Goal: Task Accomplishment & Management: Manage account settings

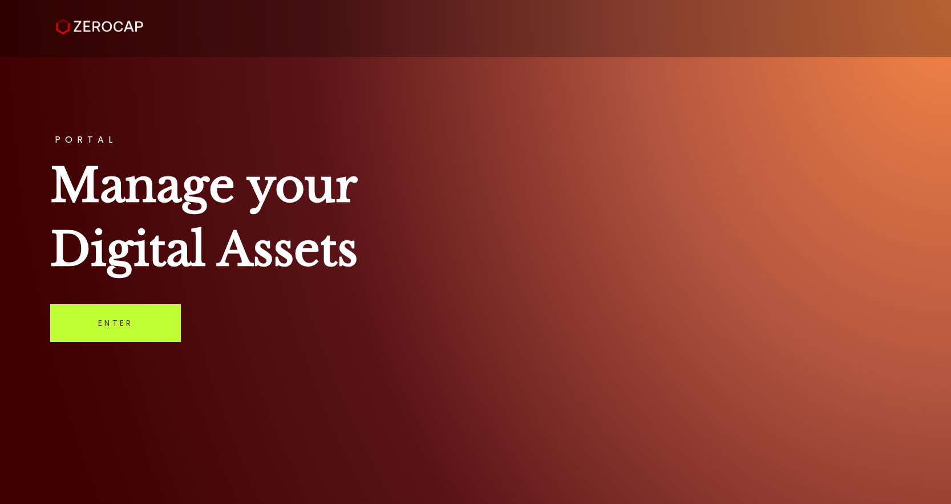
click at [119, 332] on link "Enter" at bounding box center [115, 323] width 131 height 38
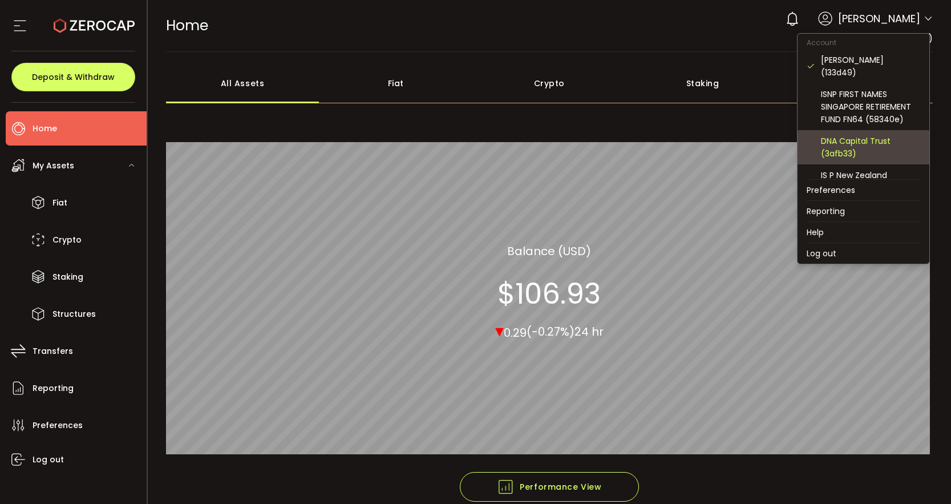
click at [847, 140] on div "DNA Capital Trust (3afb33)" at bounding box center [870, 147] width 99 height 25
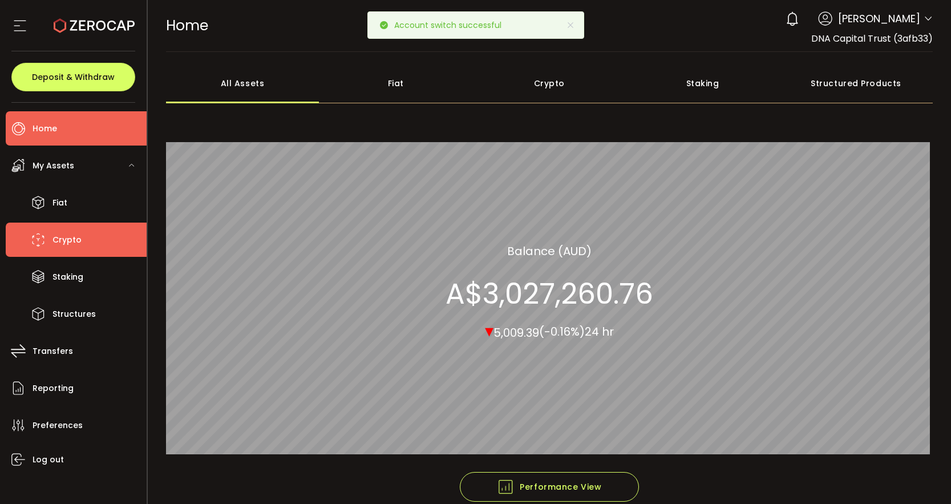
click at [78, 240] on span "Crypto" at bounding box center [66, 240] width 29 height 17
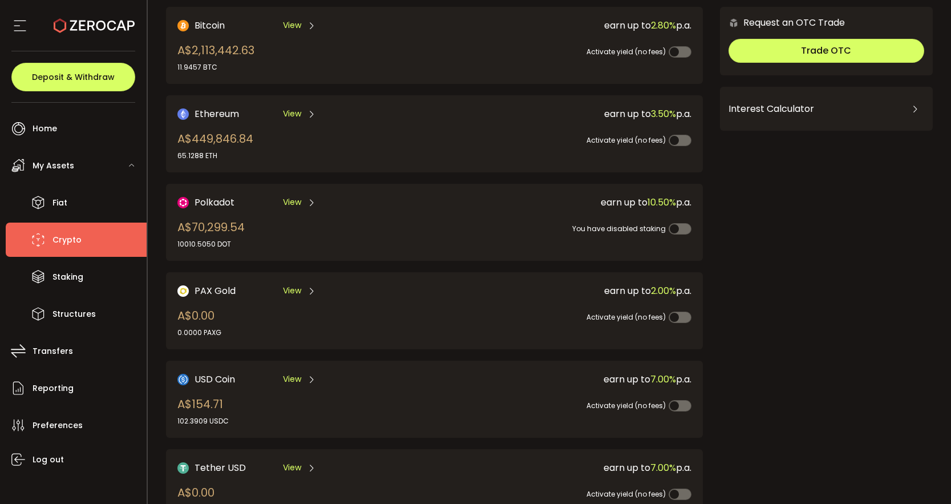
scroll to position [87, 0]
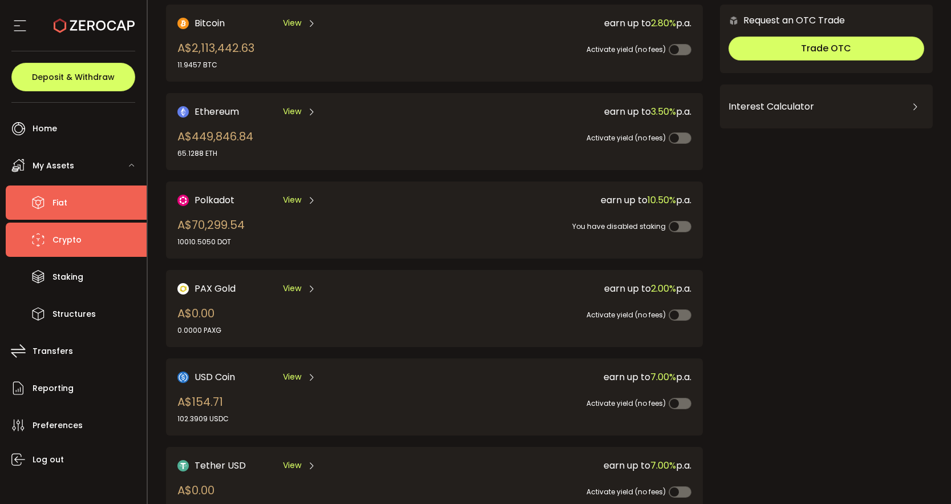
click at [80, 198] on li "Fiat" at bounding box center [76, 202] width 141 height 34
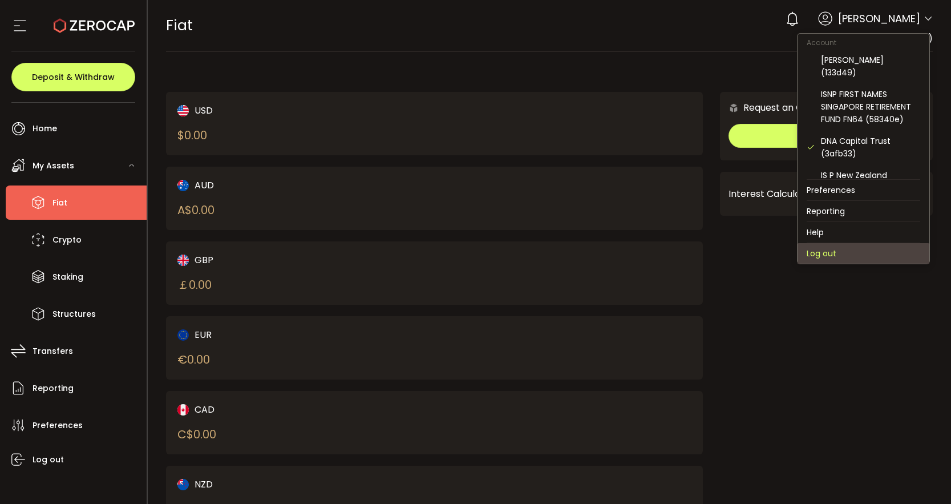
click at [843, 246] on li "Log out" at bounding box center [864, 253] width 132 height 21
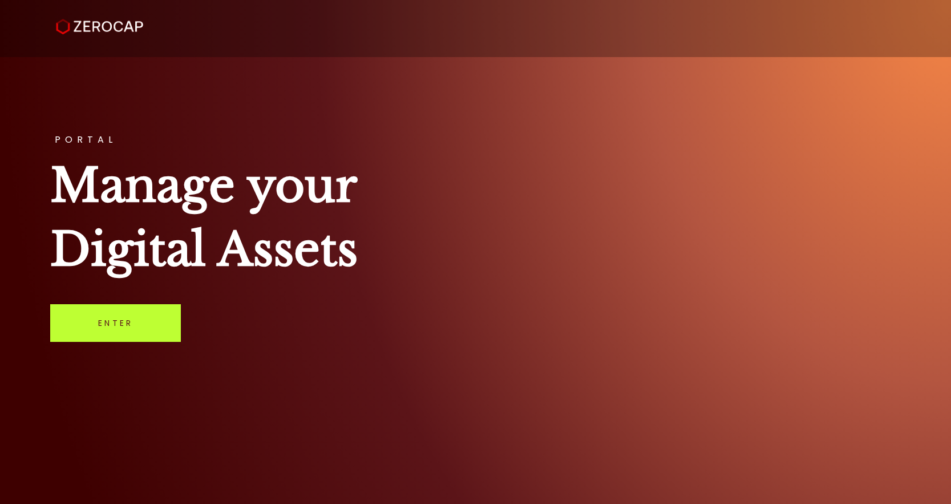
click at [148, 331] on link "Enter" at bounding box center [115, 323] width 131 height 38
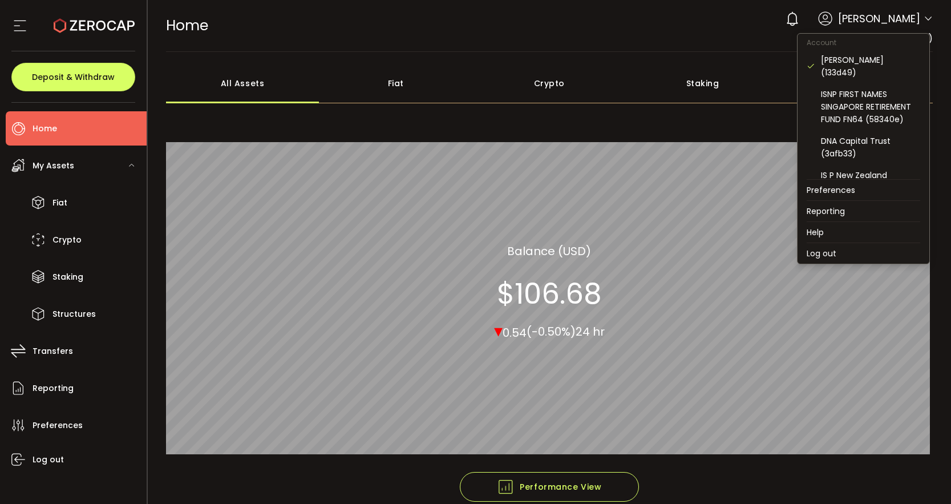
click at [926, 18] on icon at bounding box center [928, 18] width 9 height 9
click at [854, 130] on div "DNA Capital Trust (3afb33)" at bounding box center [864, 147] width 114 height 34
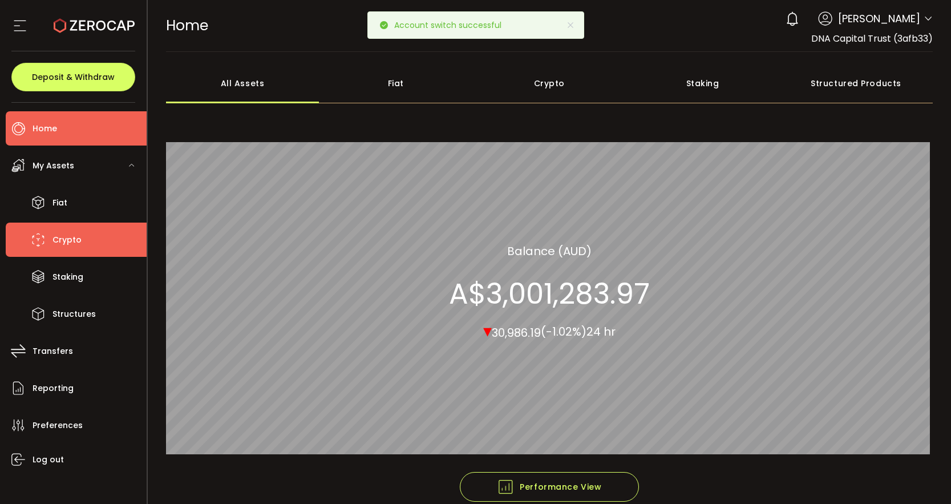
click at [79, 245] on span "Crypto" at bounding box center [66, 240] width 29 height 17
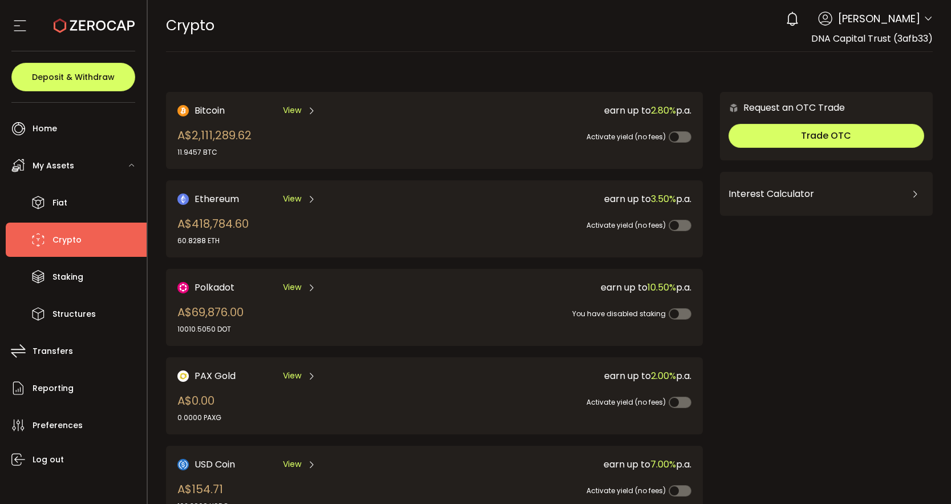
scroll to position [46, 0]
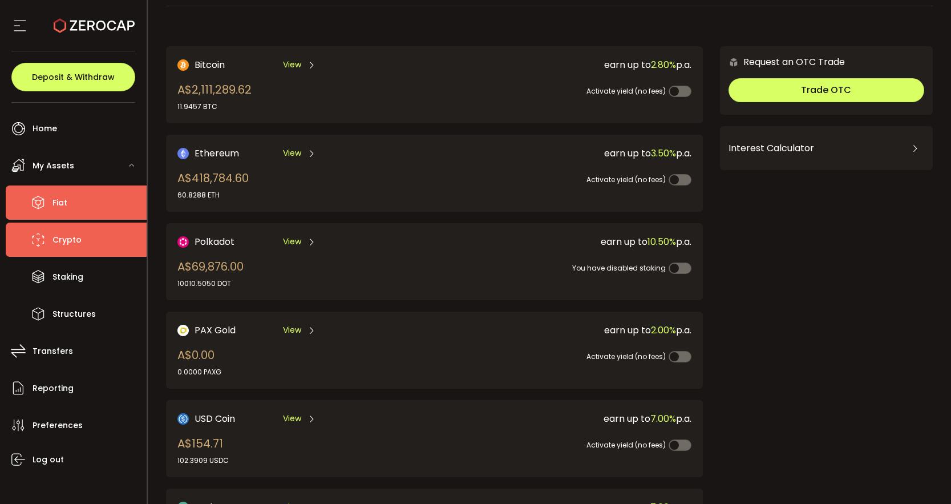
click at [80, 209] on li "Fiat" at bounding box center [76, 202] width 141 height 34
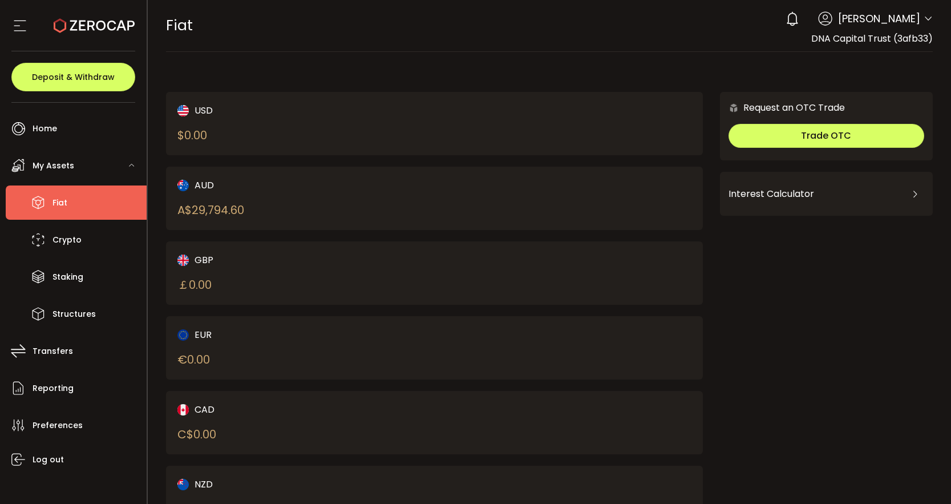
click at [203, 189] on div "AUD" at bounding box center [293, 185] width 232 height 14
click at [208, 211] on div "A$ 29,794.60" at bounding box center [210, 209] width 67 height 17
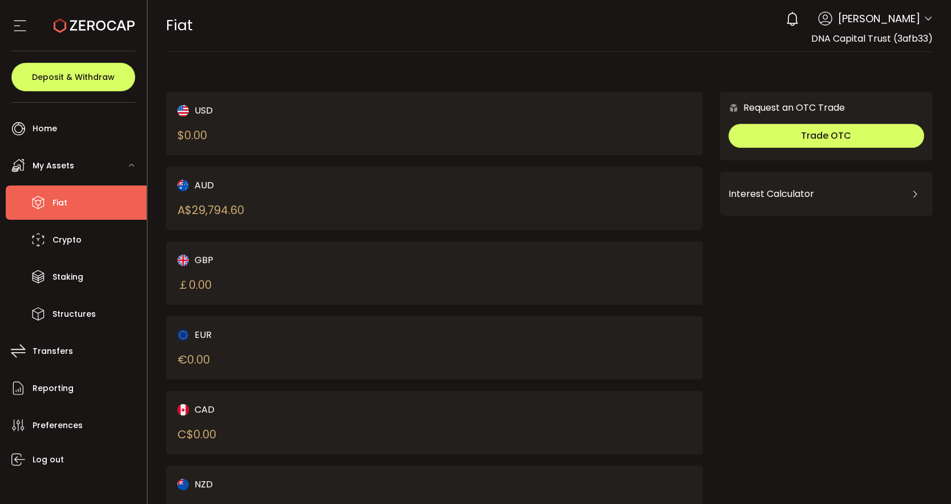
click at [208, 211] on div "A$ 29,794.60" at bounding box center [210, 209] width 67 height 17
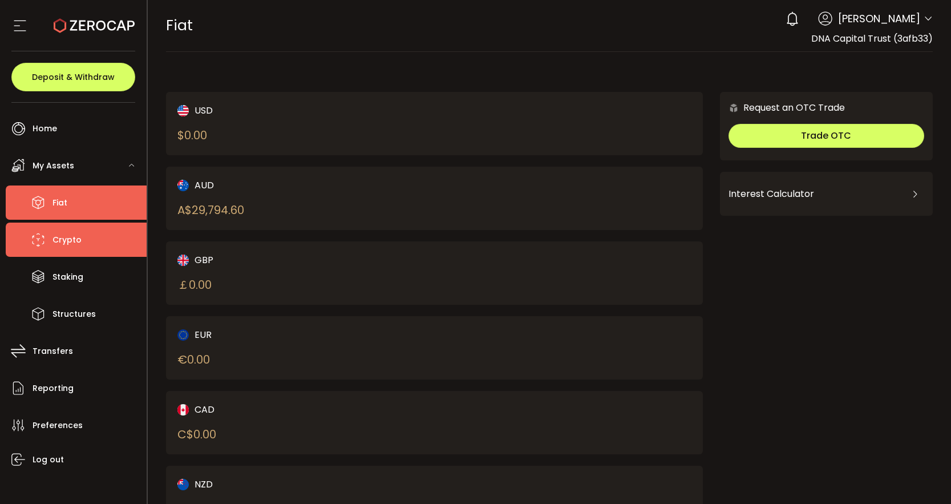
click at [89, 242] on li "Crypto" at bounding box center [76, 240] width 141 height 34
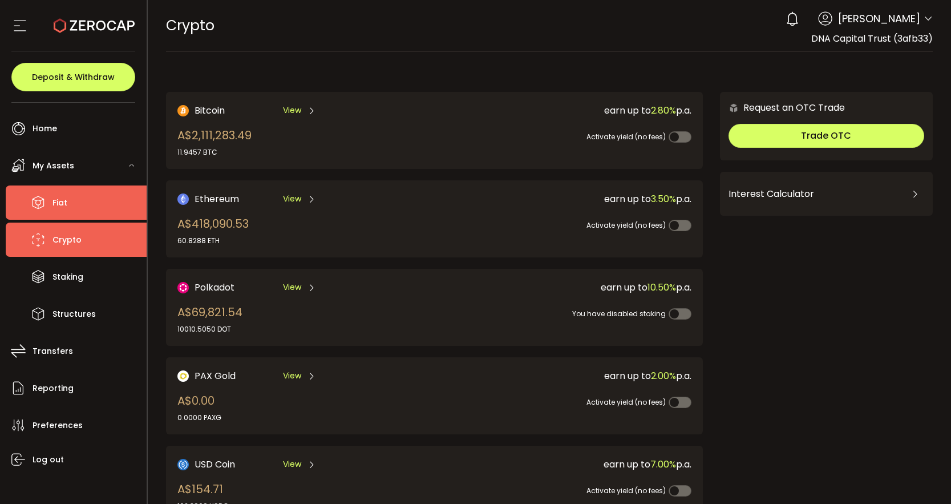
click at [95, 209] on li "Fiat" at bounding box center [76, 202] width 141 height 34
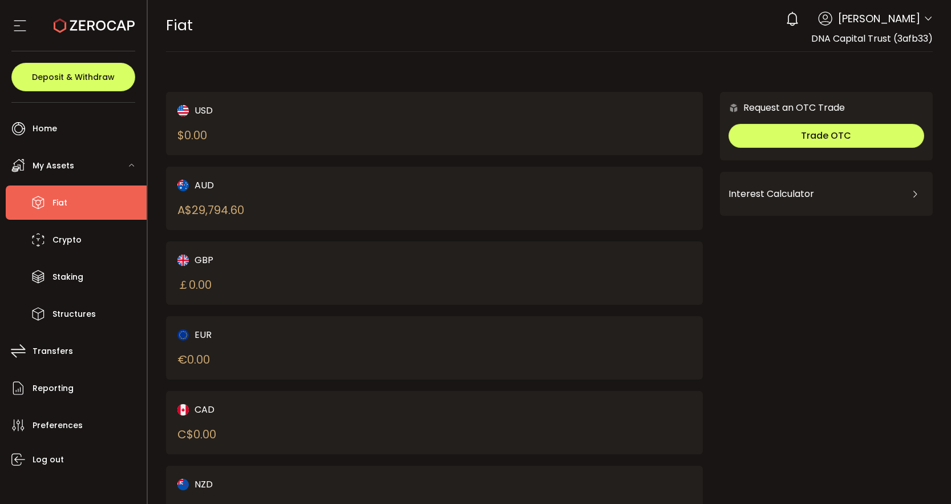
click at [212, 185] on div "AUD" at bounding box center [293, 185] width 232 height 14
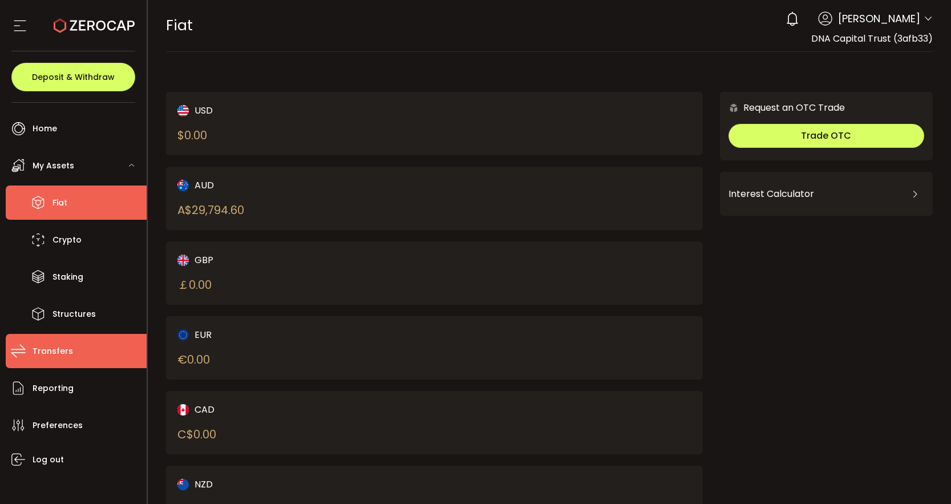
click at [78, 359] on li "Transfers" at bounding box center [76, 351] width 141 height 34
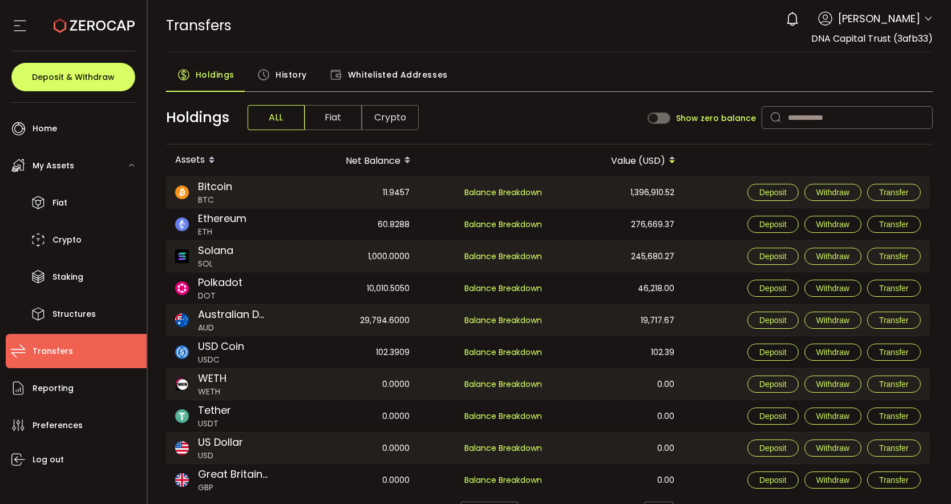
click at [330, 121] on span "Fiat" at bounding box center [333, 117] width 57 height 25
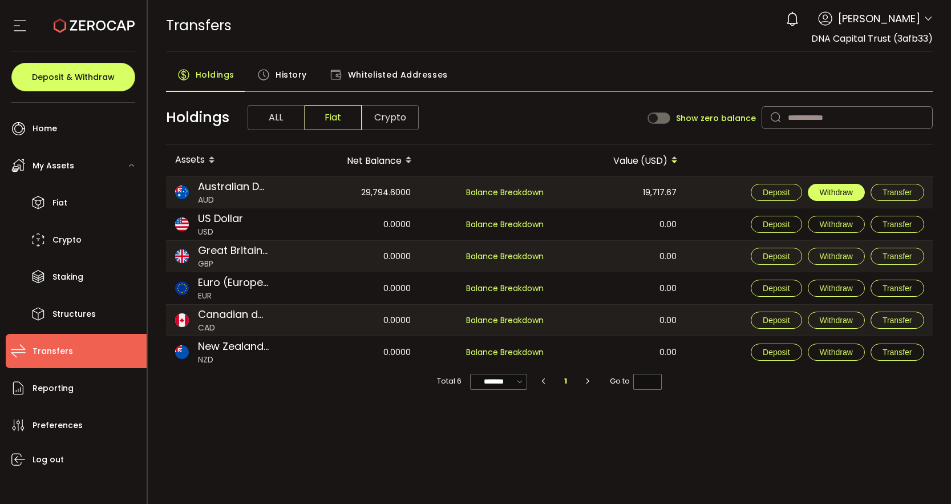
click at [845, 195] on span "Withdraw" at bounding box center [836, 192] width 33 height 9
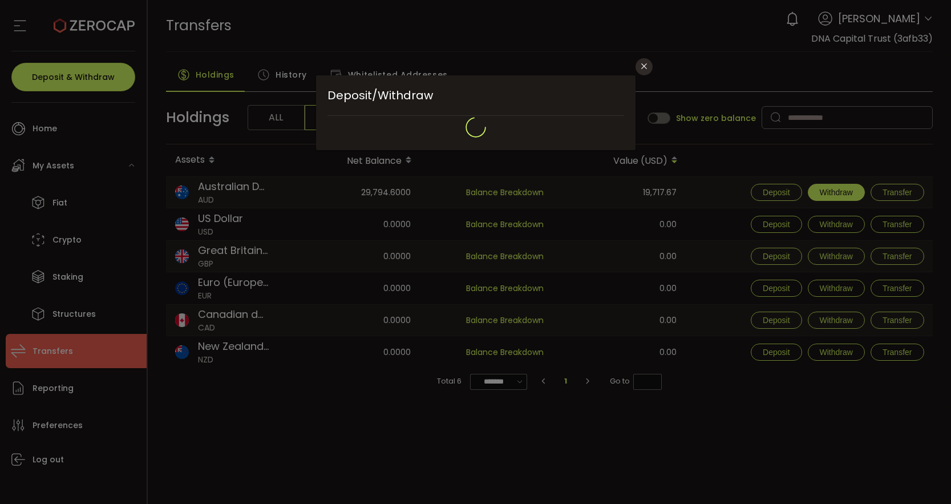
type input "**********"
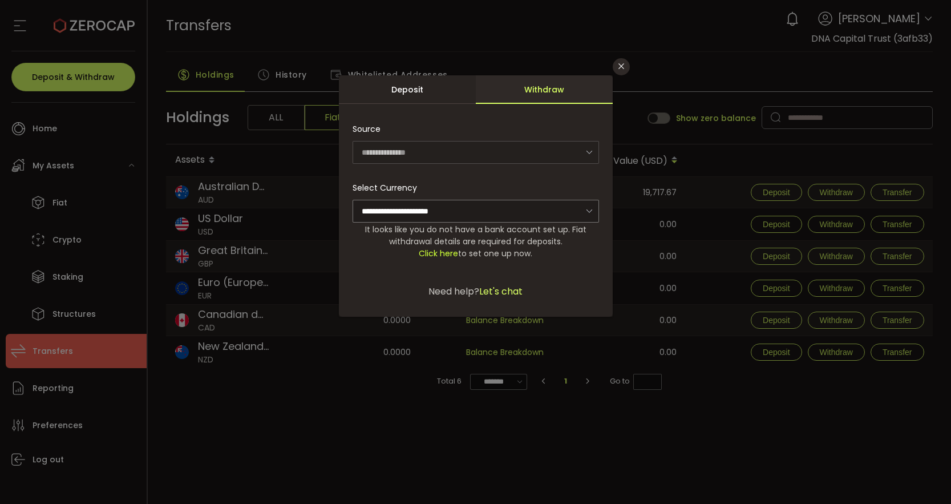
click at [589, 154] on icon "dialog" at bounding box center [589, 151] width 14 height 23
click at [446, 254] on span "Click here" at bounding box center [438, 253] width 39 height 11
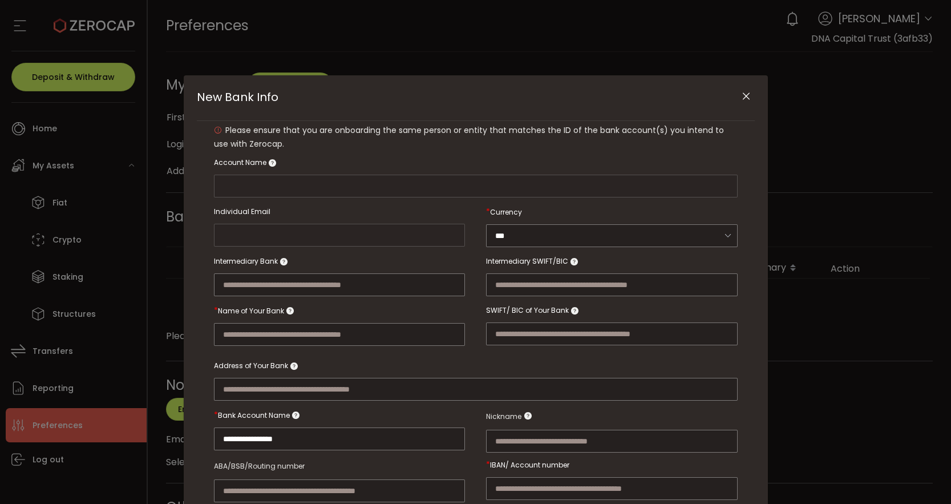
type input "**********"
click at [282, 435] on input "**********" at bounding box center [340, 438] width 252 height 23
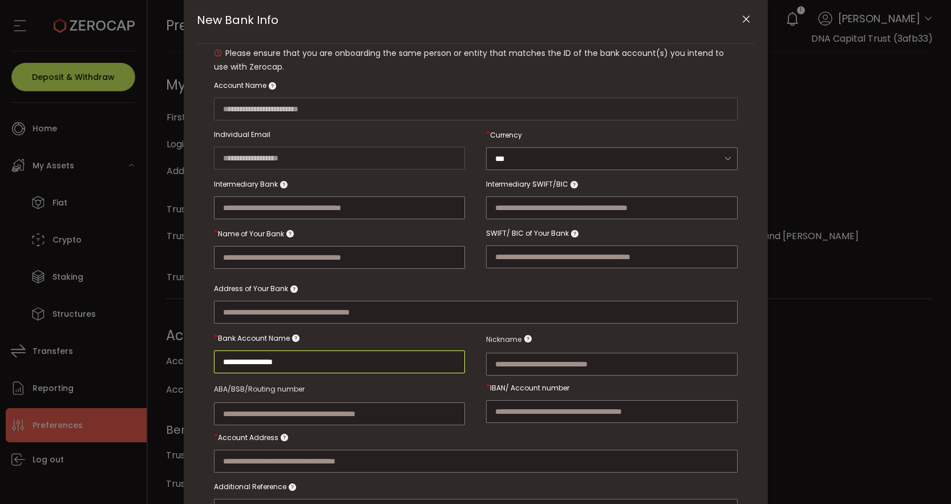
scroll to position [78, 0]
click at [326, 413] on input "New Bank Info" at bounding box center [340, 413] width 252 height 23
paste input "******"
type input "******"
click at [543, 410] on input "New Bank Info" at bounding box center [612, 410] width 252 height 23
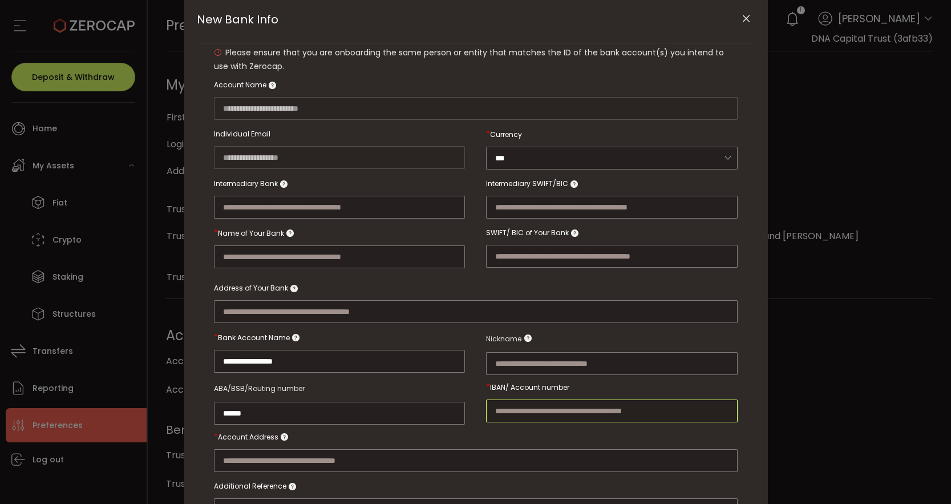
paste input "*********"
type input "*********"
click at [339, 255] on input "New Bank Info" at bounding box center [340, 256] width 252 height 23
paste input "**********"
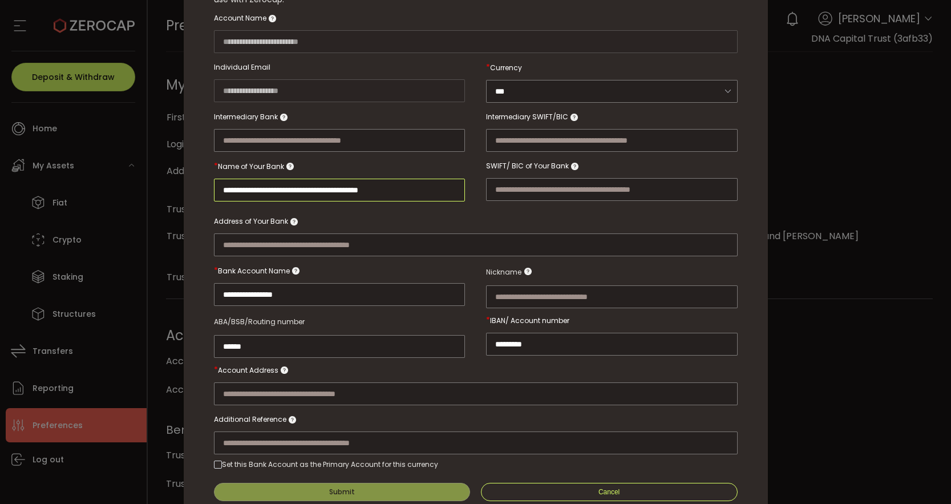
scroll to position [164, 0]
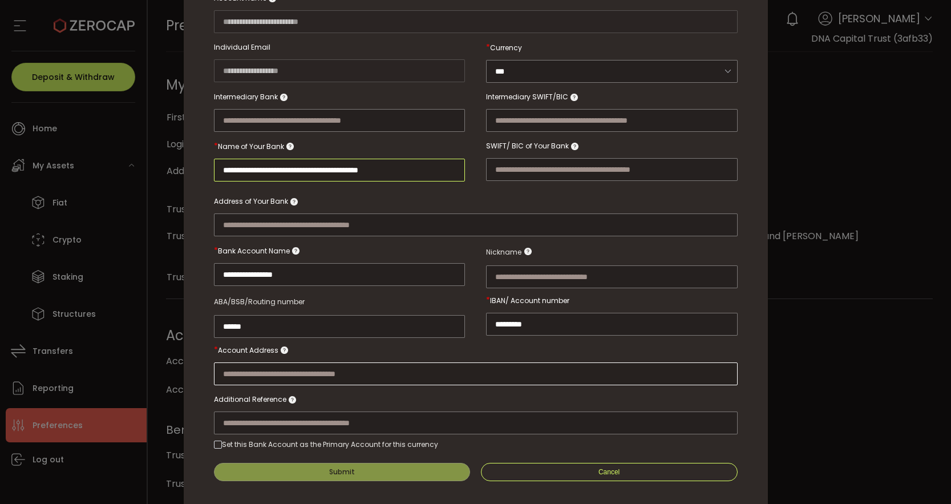
type input "**********"
click at [385, 371] on input "New Bank Info" at bounding box center [476, 373] width 524 height 23
paste input "**********"
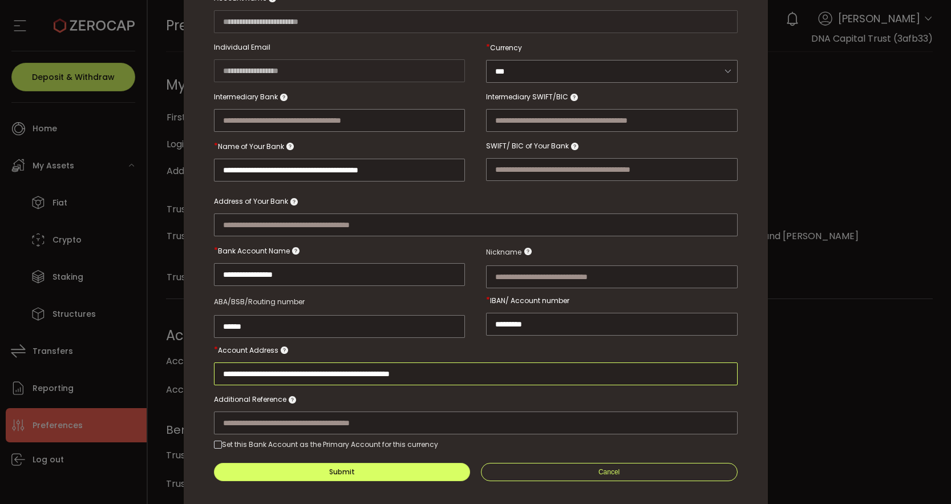
drag, startPoint x: 459, startPoint y: 371, endPoint x: 331, endPoint y: 365, distance: 128.0
click at [330, 365] on input "**********" at bounding box center [476, 373] width 524 height 23
type input "**********"
click at [219, 441] on span "New Bank Info" at bounding box center [218, 445] width 8 height 8
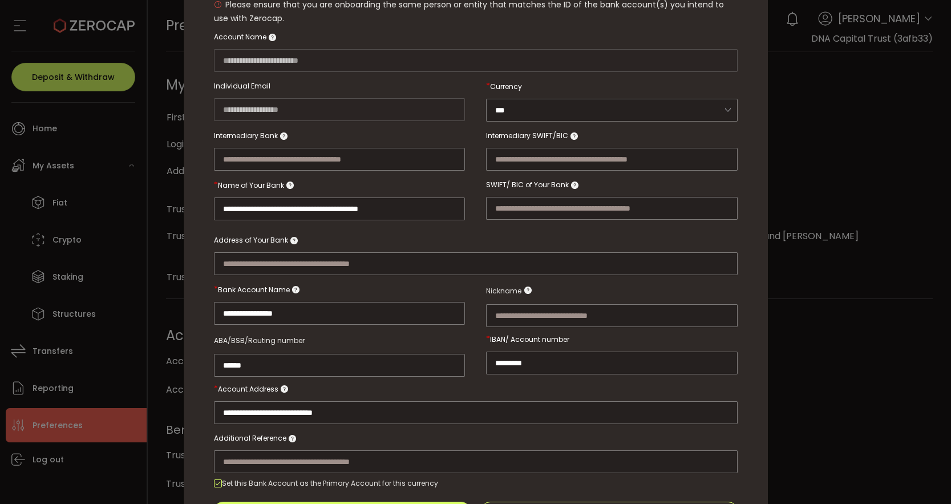
scroll to position [189, 0]
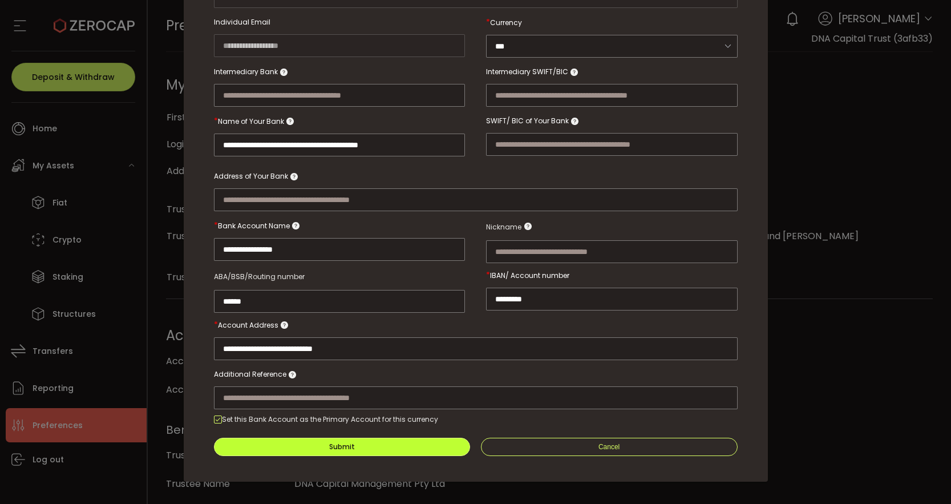
click at [362, 441] on button "Submit" at bounding box center [342, 447] width 257 height 18
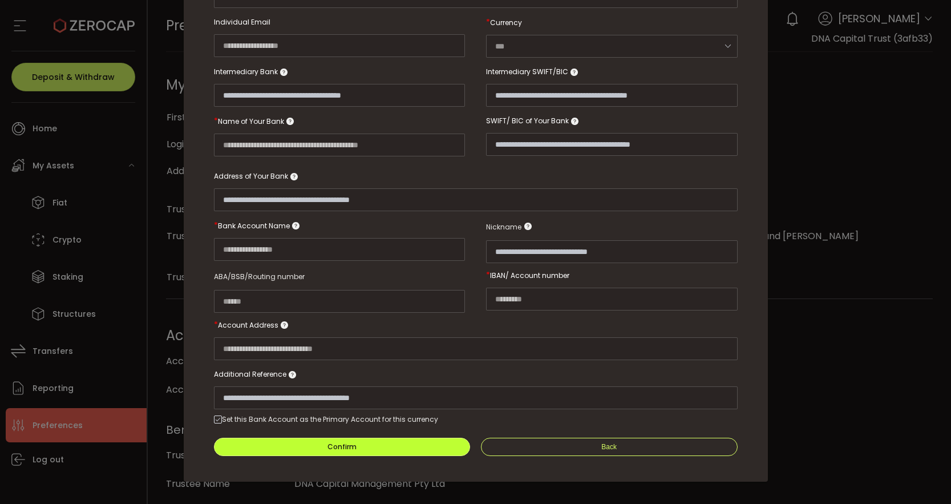
click at [358, 441] on button "Confirm" at bounding box center [342, 447] width 257 height 18
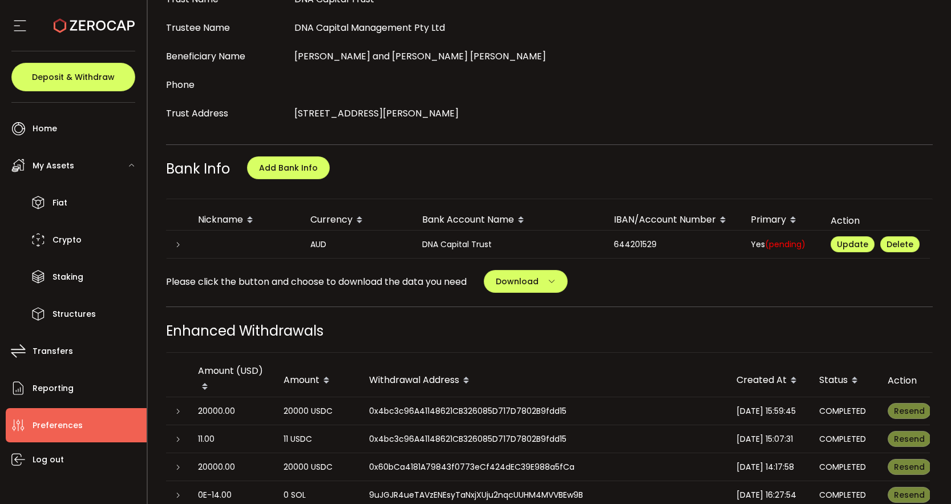
scroll to position [462, 0]
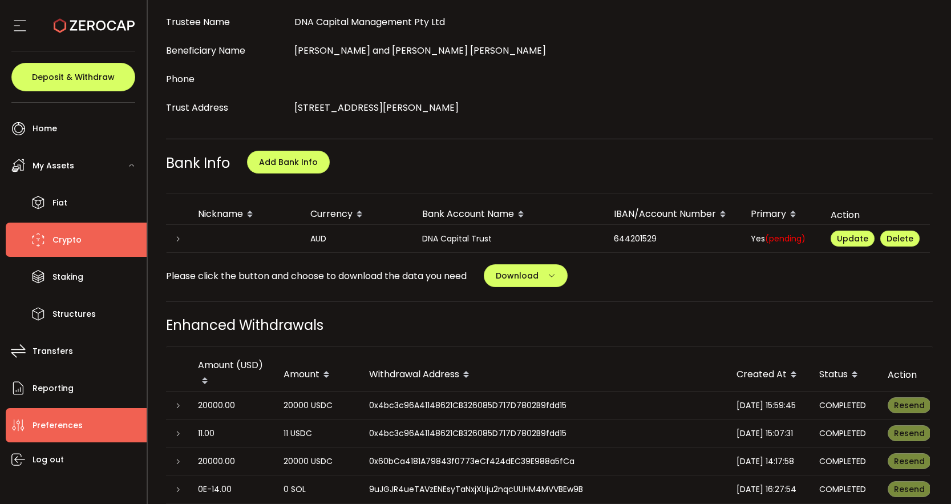
click at [79, 233] on span "Crypto" at bounding box center [66, 240] width 29 height 17
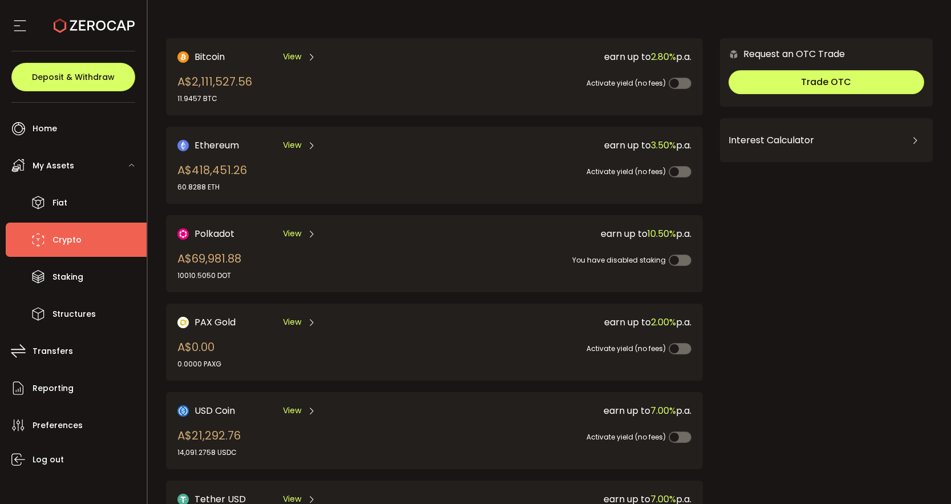
scroll to position [58, 0]
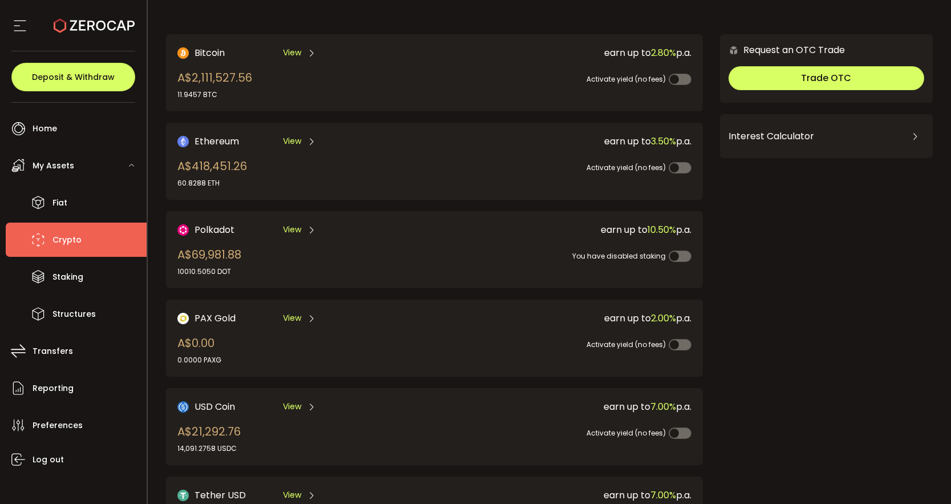
click at [293, 405] on span "View" at bounding box center [292, 407] width 18 height 12
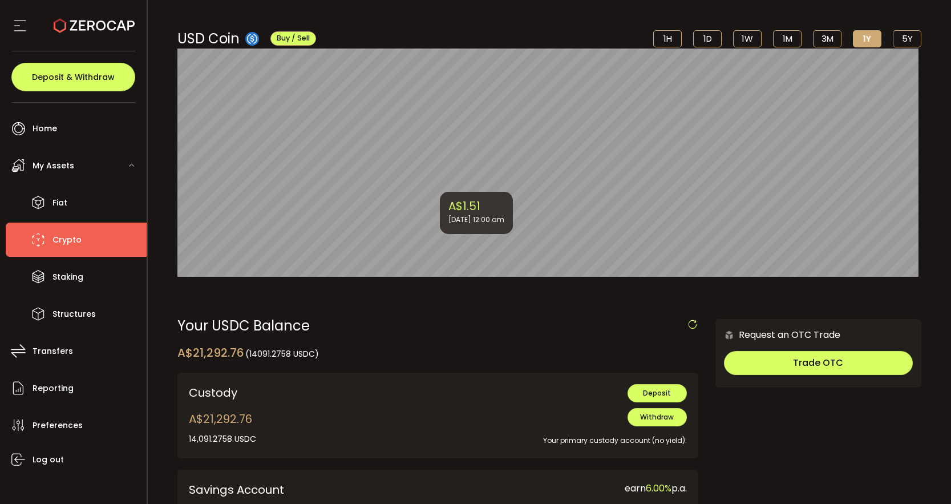
scroll to position [71, 0]
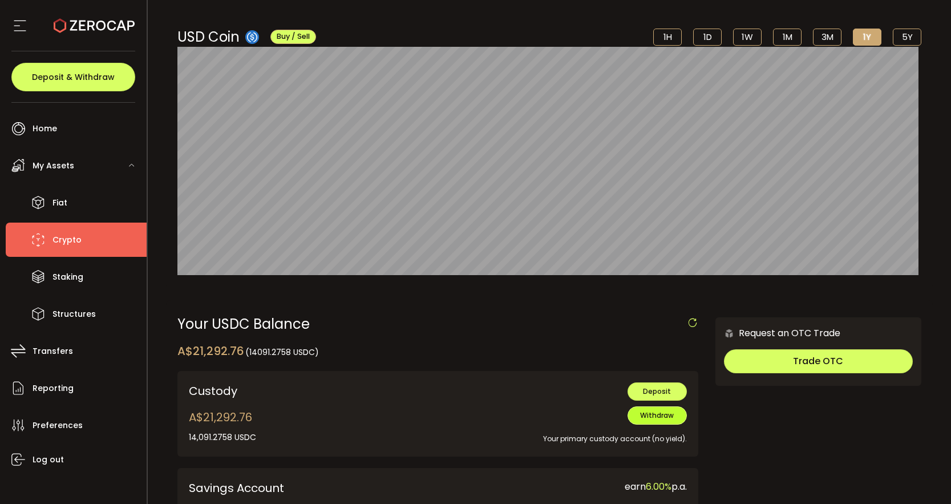
click at [651, 416] on span "Withdraw" at bounding box center [657, 415] width 34 height 10
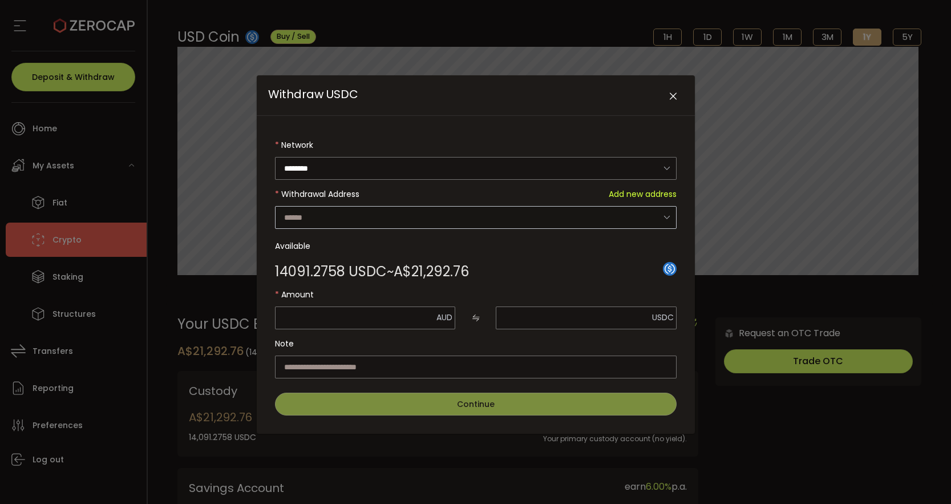
click at [667, 218] on icon "Withdraw USDC" at bounding box center [667, 216] width 14 height 23
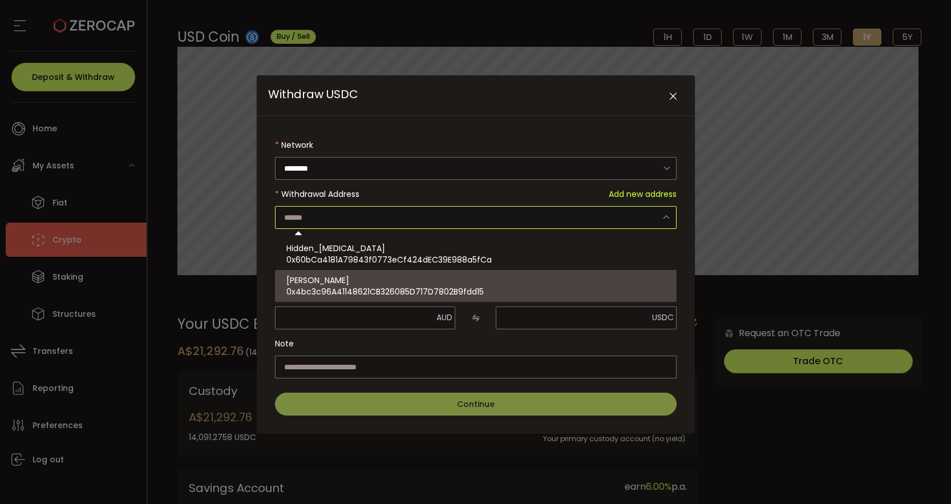
click at [502, 279] on div "David_Wills_Personal 0x4bc3c96A41148621CB326085D717D7802B9fdd15" at bounding box center [477, 286] width 382 height 32
type input "**********"
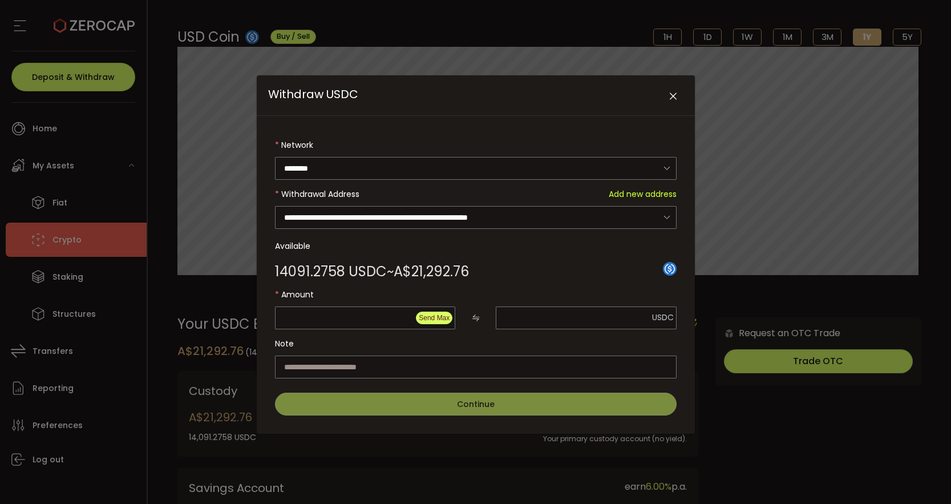
click at [433, 318] on span "Send Max" at bounding box center [434, 318] width 31 height 8
type input "********"
type input "**********"
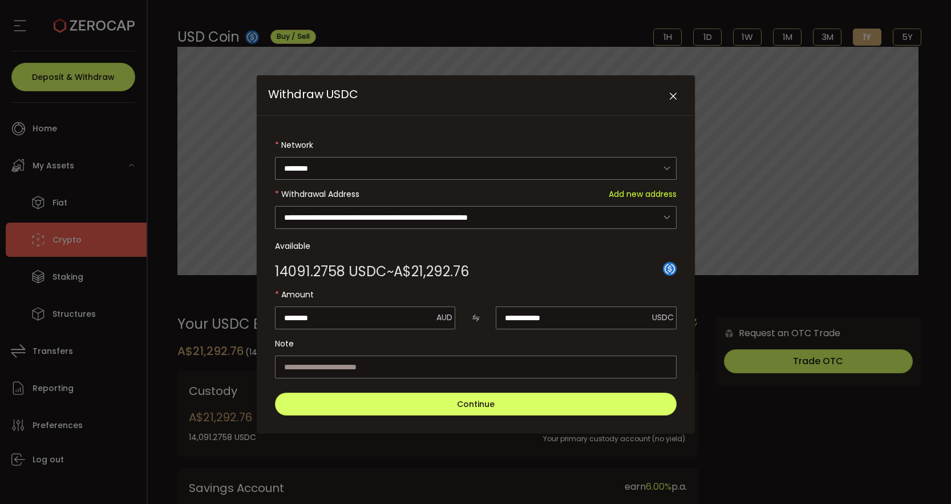
click at [669, 100] on icon "Close" at bounding box center [673, 96] width 11 height 11
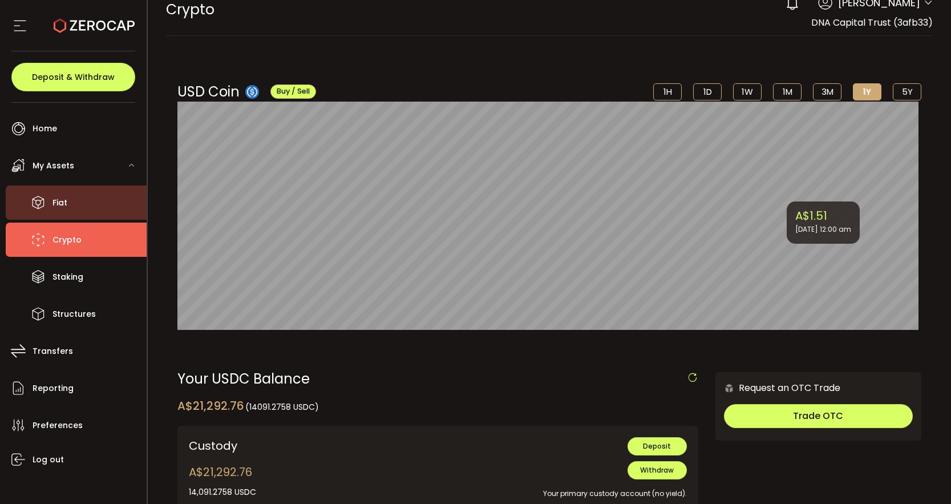
scroll to position [0, 0]
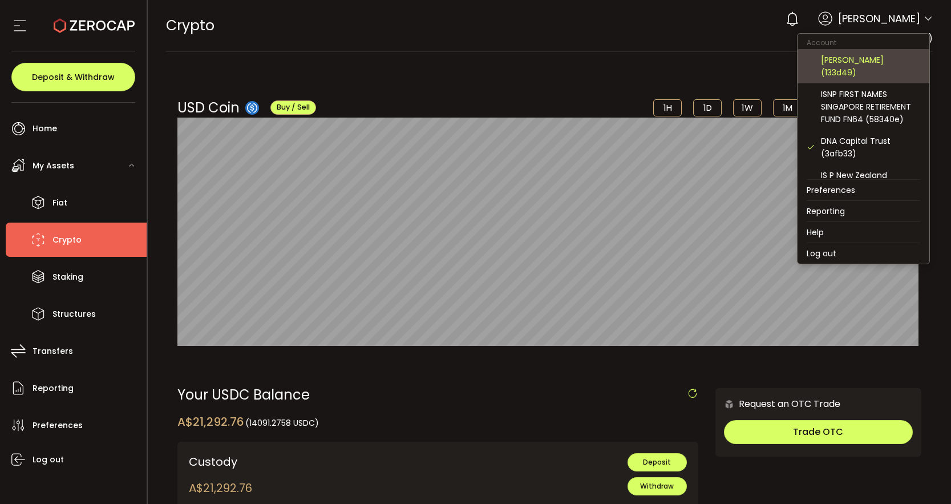
click at [883, 63] on div "David Wills (133d49)" at bounding box center [870, 66] width 99 height 25
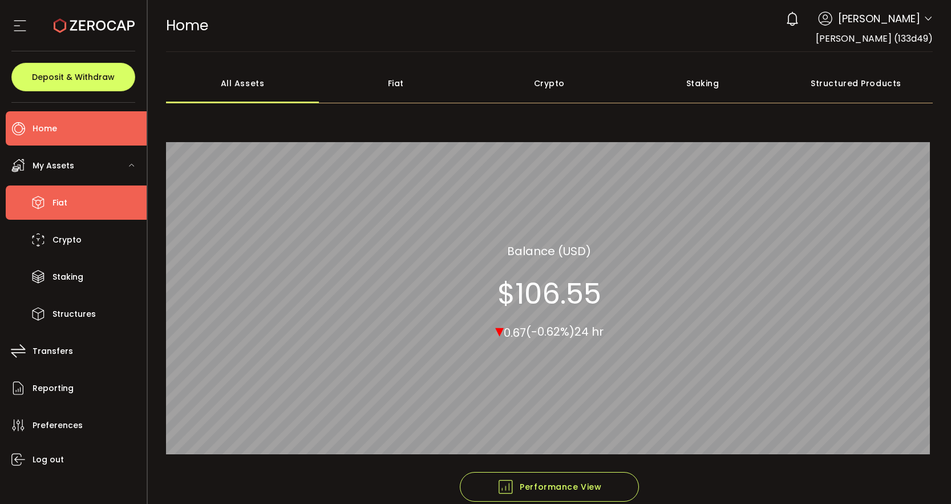
click at [73, 195] on li "Fiat" at bounding box center [76, 202] width 141 height 34
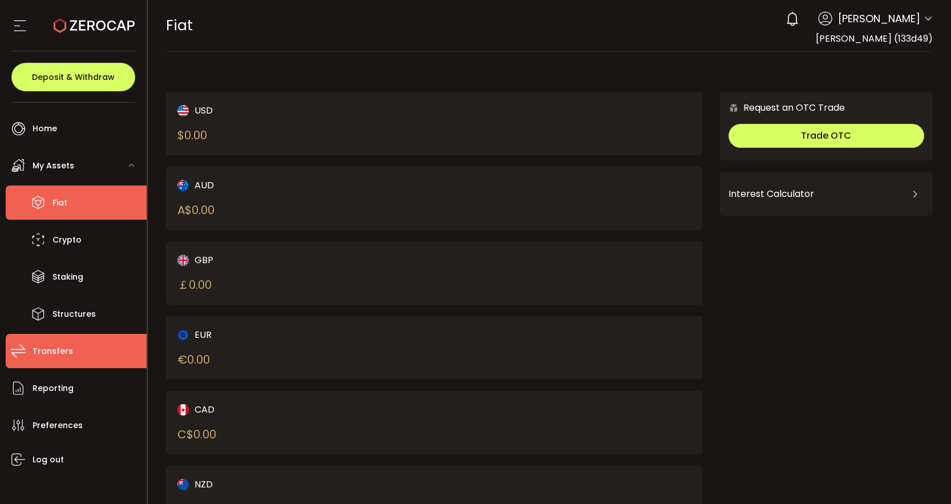
click at [63, 342] on li "Transfers" at bounding box center [76, 351] width 141 height 34
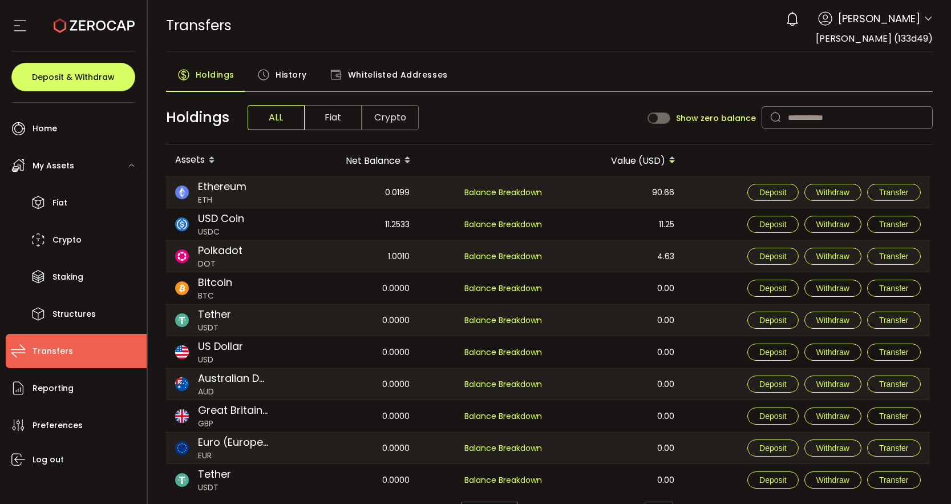
click at [336, 119] on span "Fiat" at bounding box center [333, 117] width 57 height 25
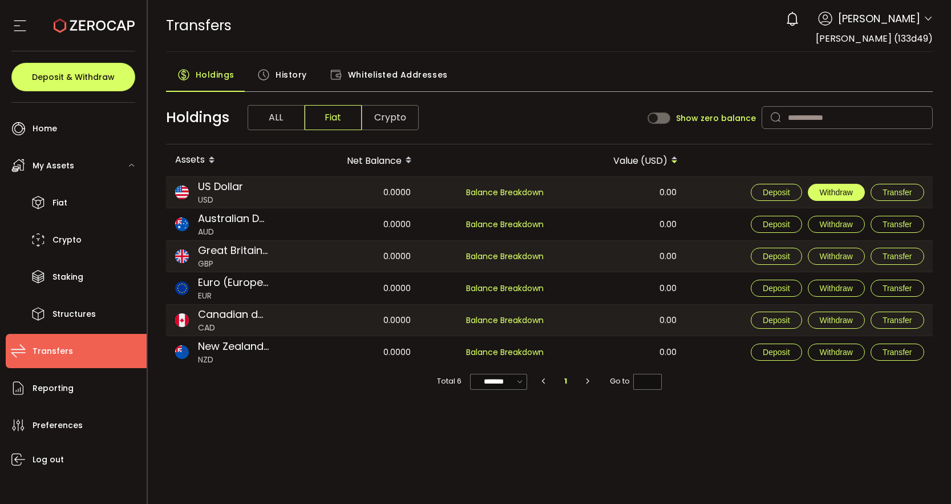
click at [835, 191] on span "Withdraw" at bounding box center [836, 192] width 33 height 9
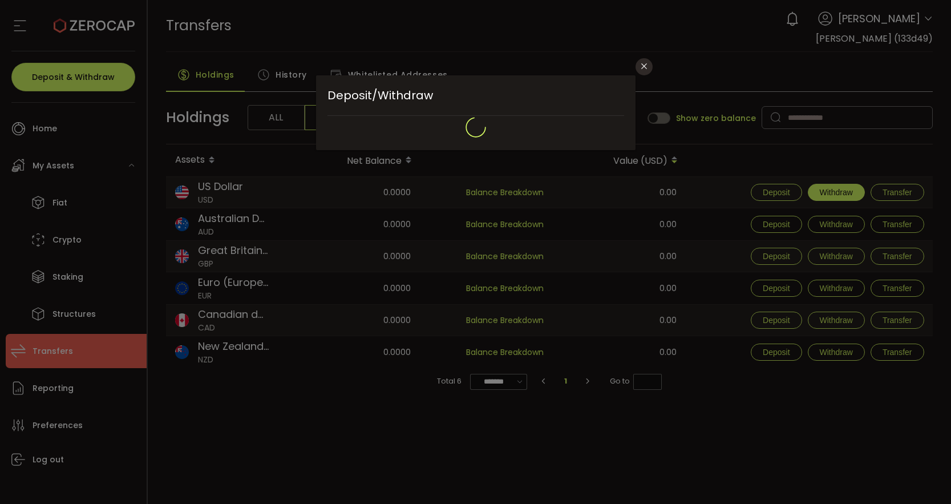
type input "***"
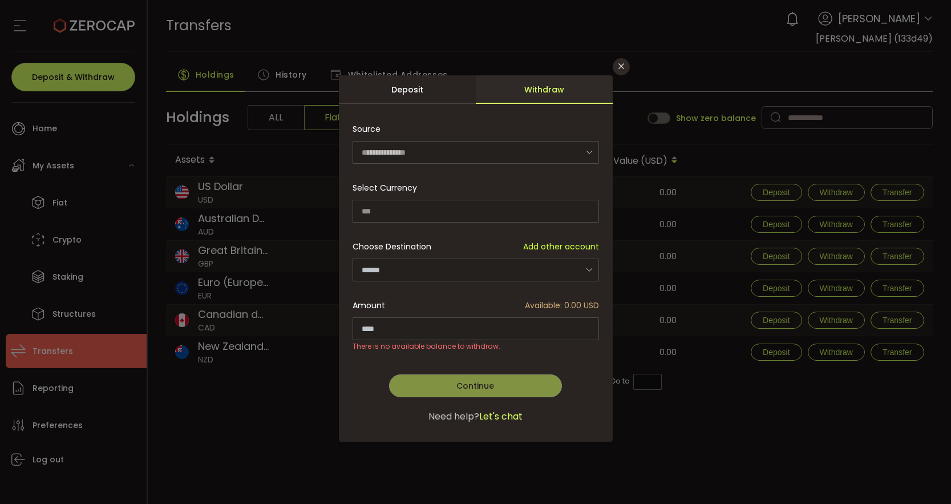
click at [591, 273] on icon "dialog" at bounding box center [589, 269] width 14 height 23
click at [620, 70] on icon "Close" at bounding box center [621, 66] width 9 height 9
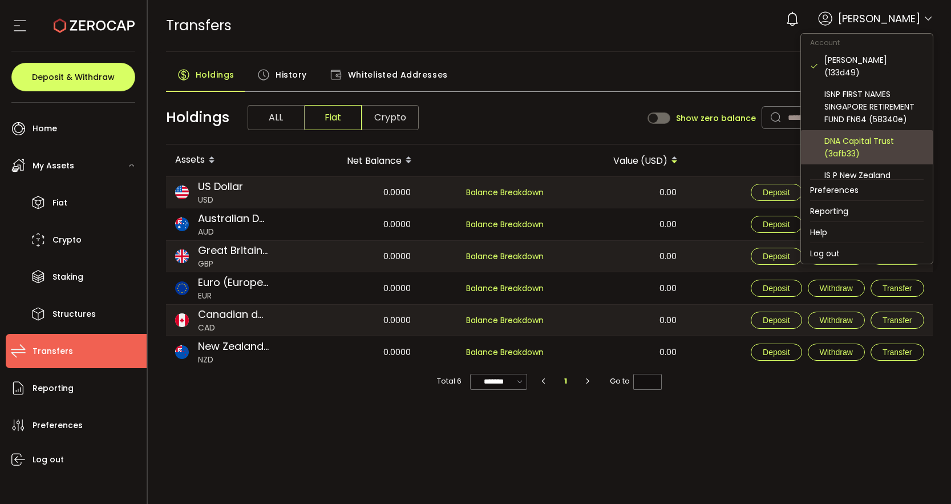
click at [862, 135] on div "DNA Capital Trust (3afb33)" at bounding box center [874, 147] width 99 height 25
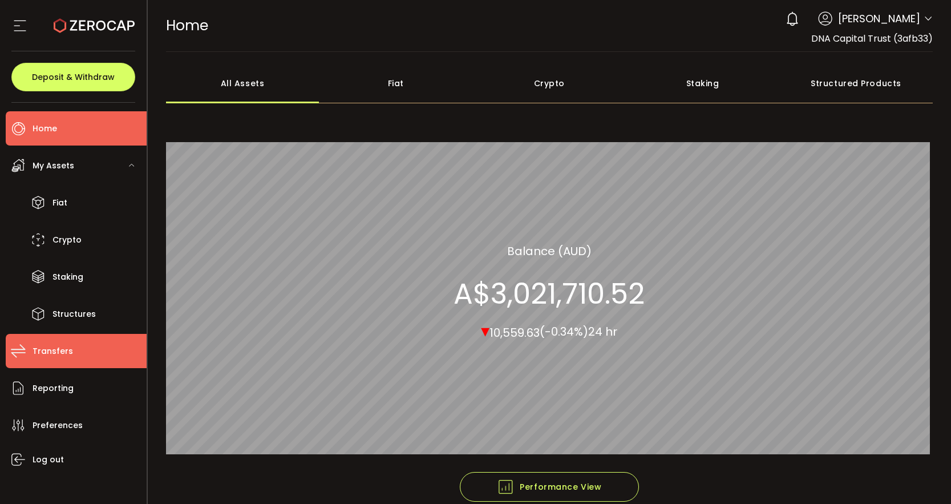
click at [58, 350] on span "Transfers" at bounding box center [53, 351] width 41 height 17
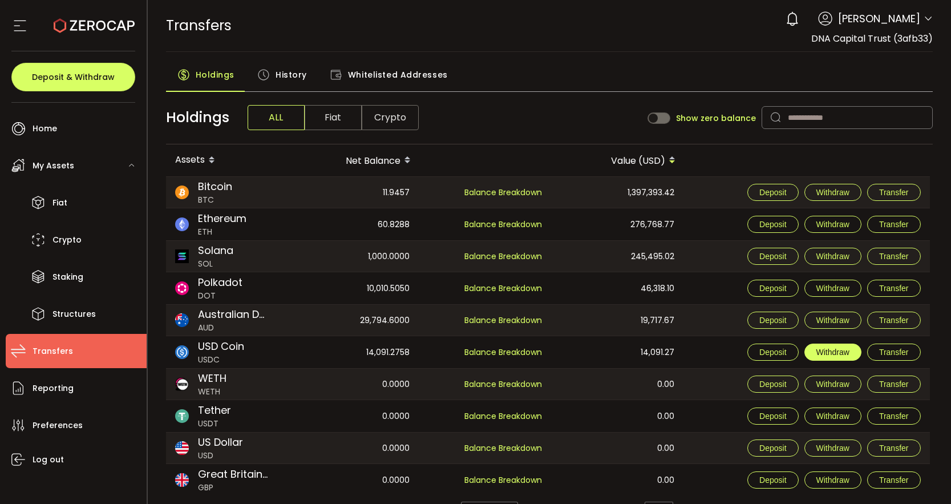
click at [837, 350] on span "Withdraw" at bounding box center [833, 352] width 33 height 9
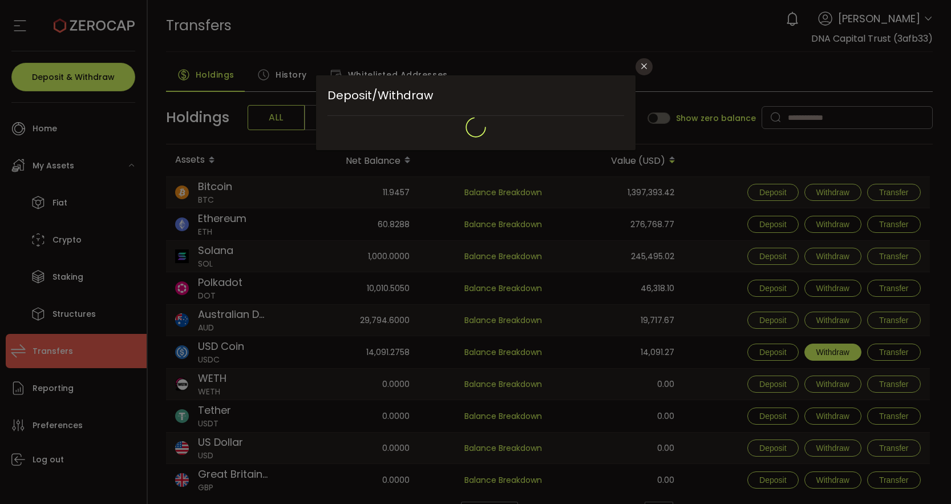
type input "**********"
type input "********"
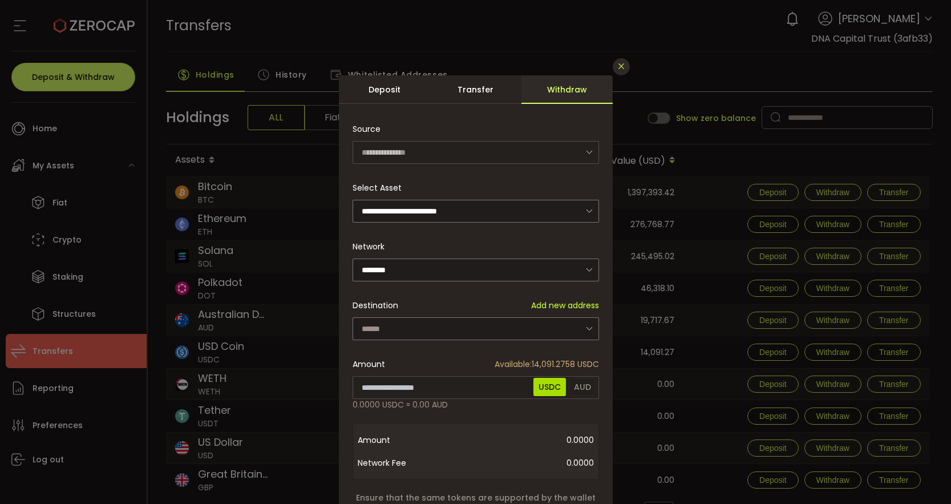
click at [617, 63] on icon "Close" at bounding box center [621, 66] width 9 height 9
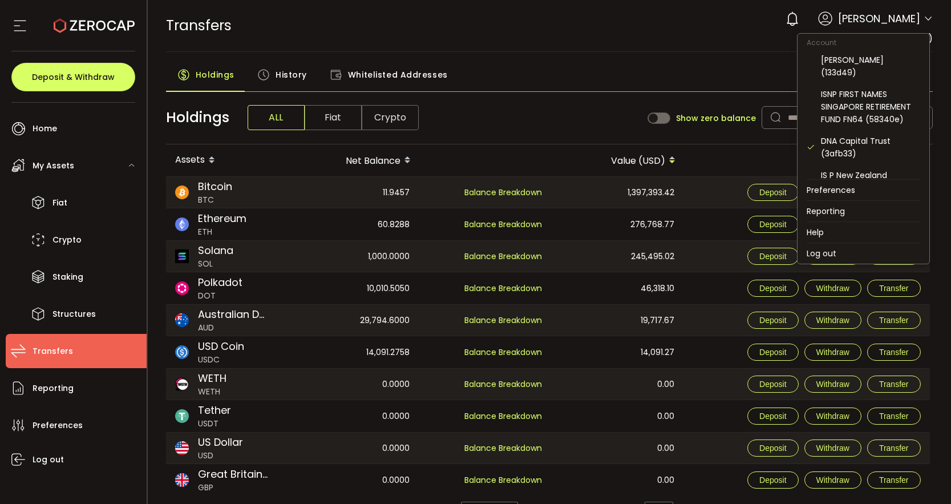
click at [927, 17] on icon at bounding box center [928, 18] width 9 height 9
click at [863, 59] on div "David Wills (133d49)" at bounding box center [870, 66] width 99 height 25
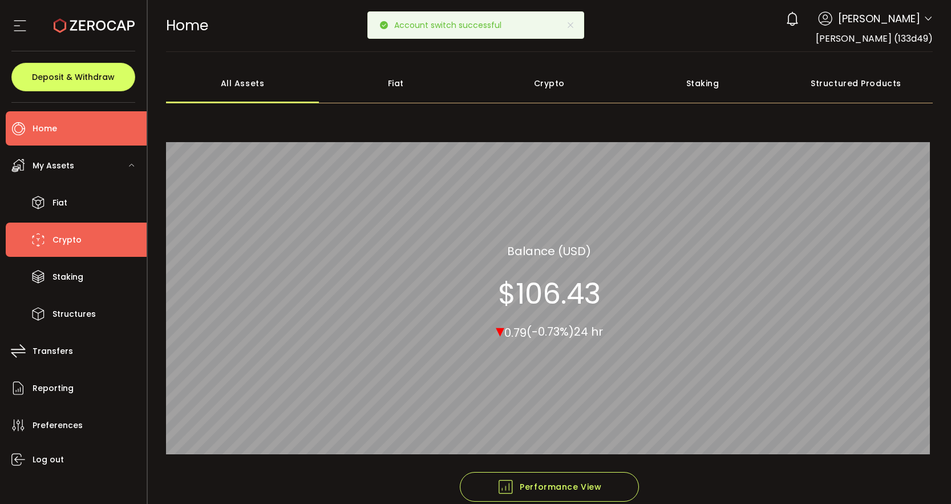
click at [82, 239] on li "Crypto" at bounding box center [76, 240] width 141 height 34
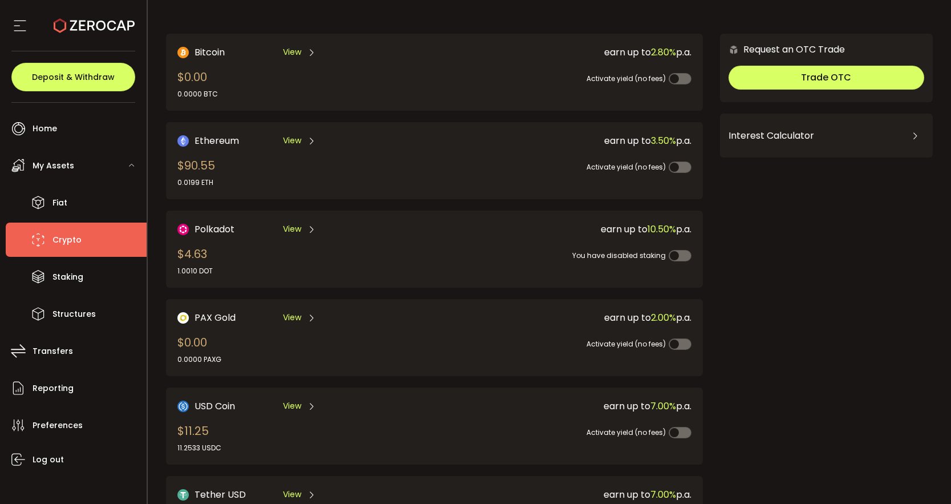
scroll to position [62, 0]
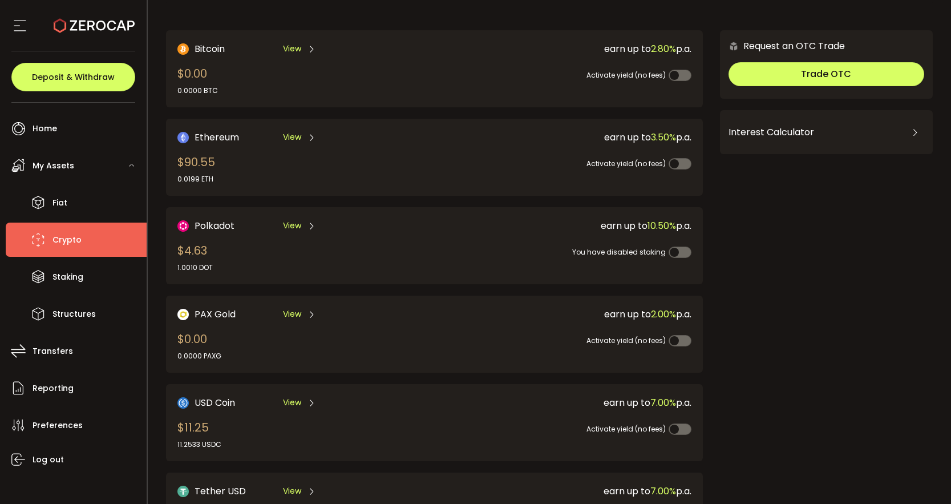
click at [296, 402] on span "View" at bounding box center [292, 403] width 18 height 12
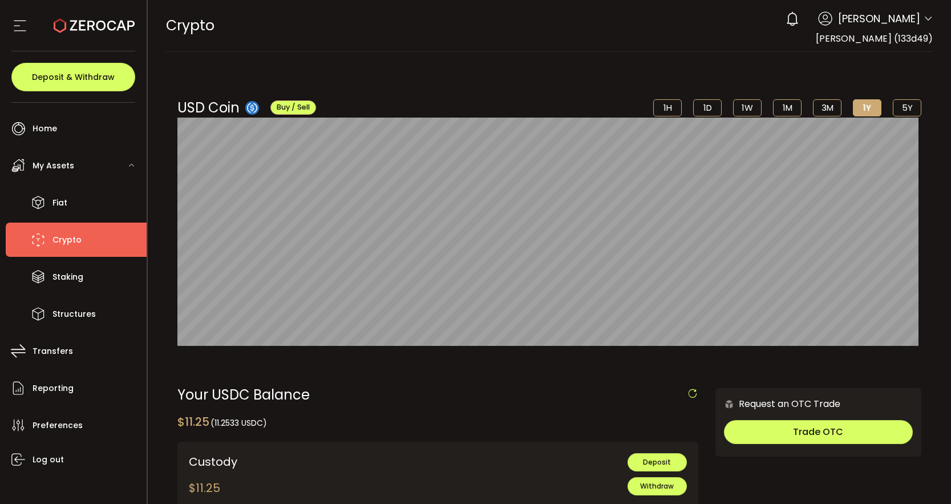
scroll to position [68, 0]
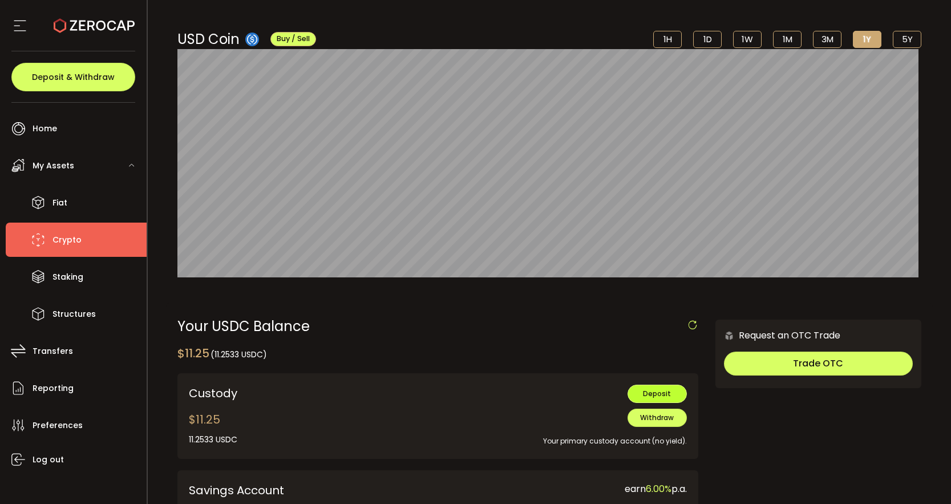
click at [658, 390] on span "Deposit" at bounding box center [657, 394] width 28 height 10
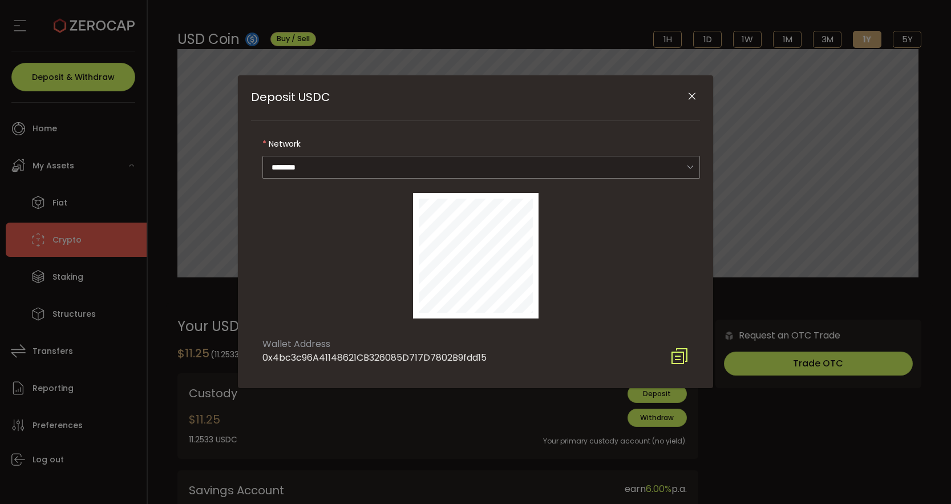
click at [674, 361] on icon "Deposit USDC" at bounding box center [679, 356] width 18 height 18
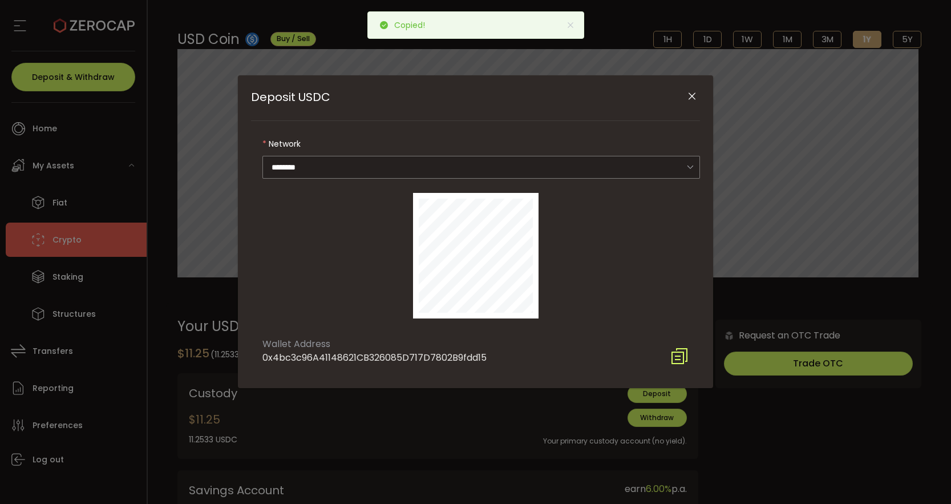
click at [688, 101] on icon "Close" at bounding box center [691, 96] width 11 height 11
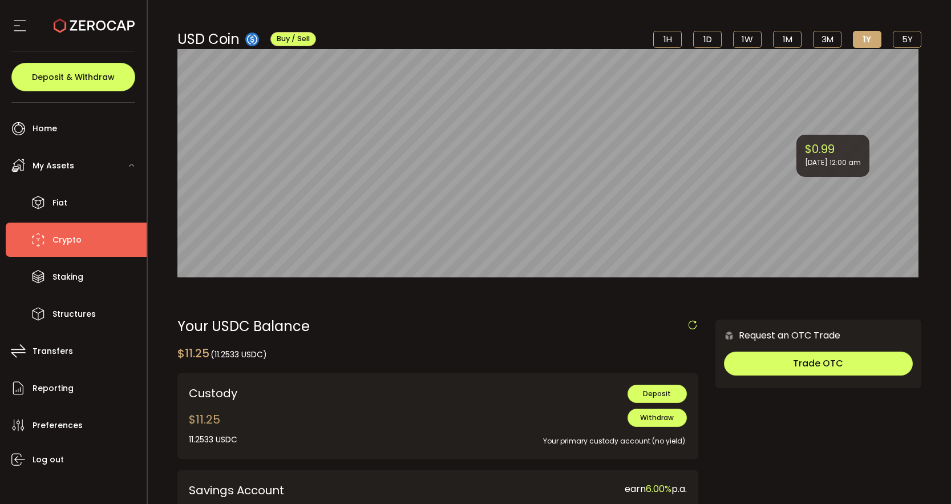
scroll to position [0, 0]
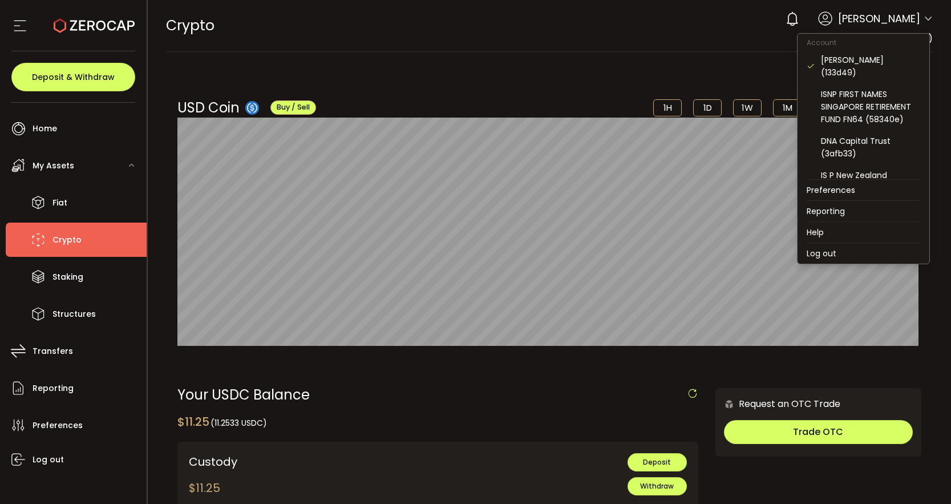
click at [924, 17] on icon at bounding box center [928, 18] width 9 height 9
click at [851, 135] on div "DNA Capital Trust (3afb33)" at bounding box center [870, 147] width 99 height 25
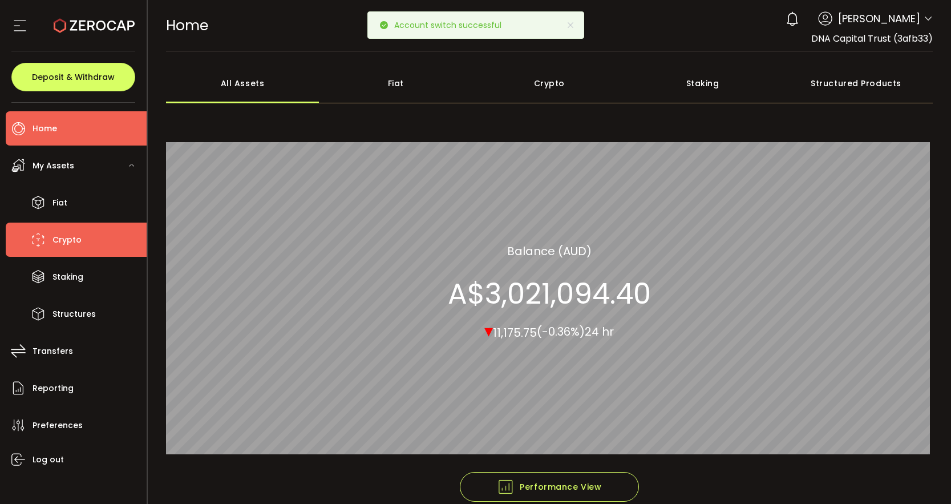
click at [71, 246] on span "Crypto" at bounding box center [66, 240] width 29 height 17
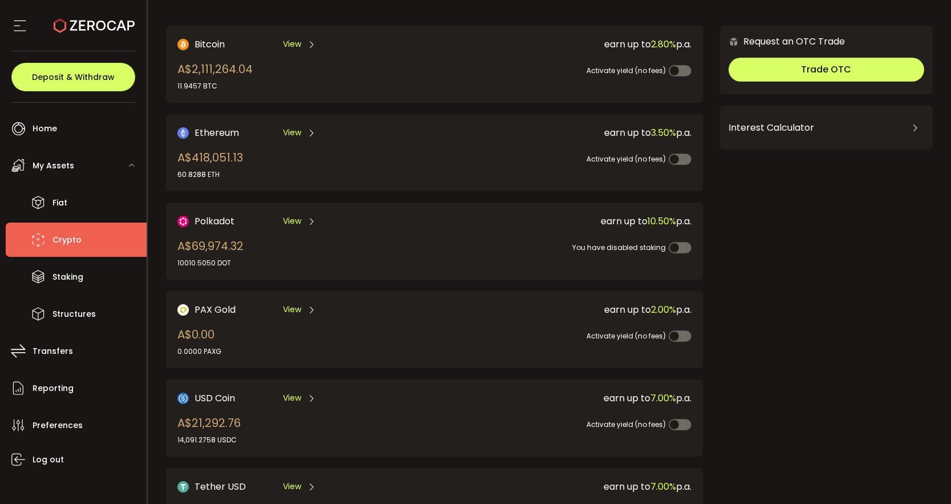
scroll to position [67, 0]
click at [293, 391] on span "View" at bounding box center [292, 397] width 18 height 12
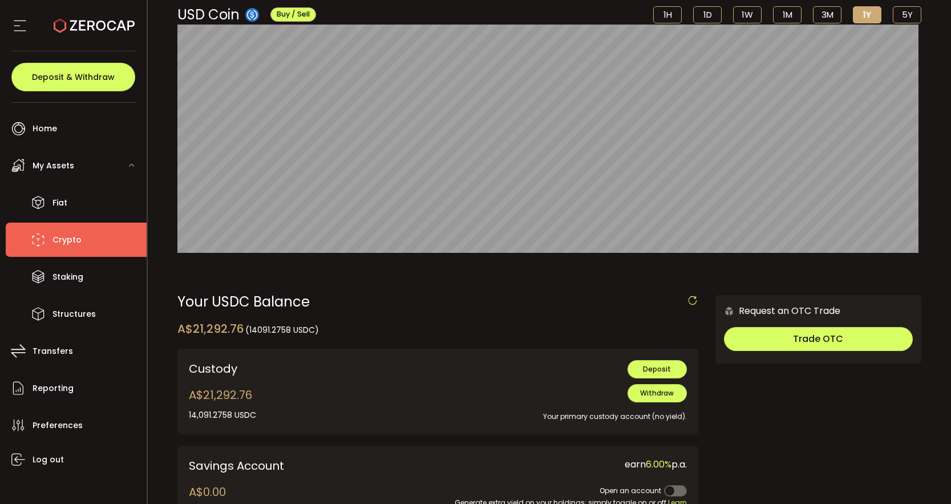
scroll to position [95, 0]
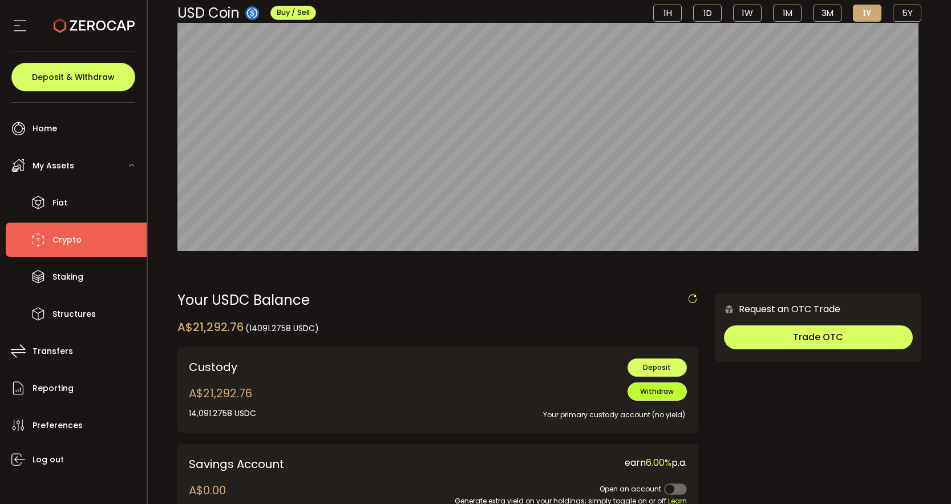
click at [644, 398] on button "Withdraw" at bounding box center [657, 391] width 59 height 18
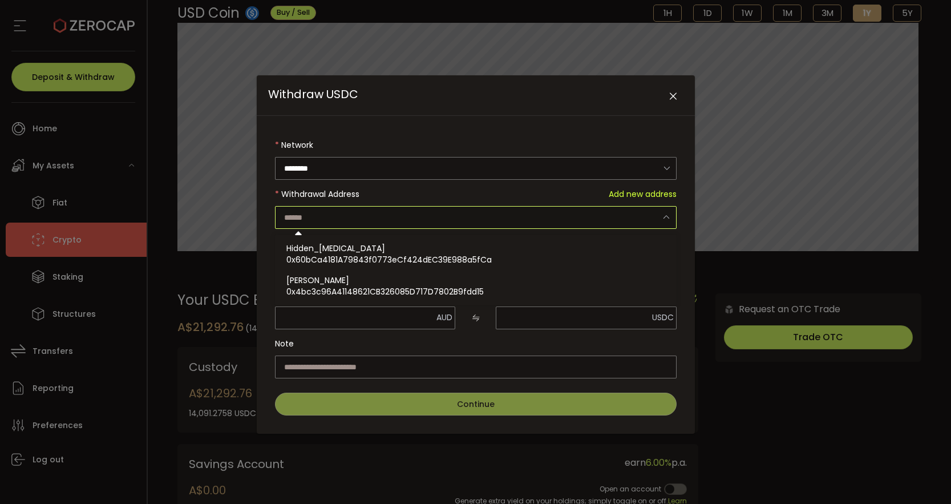
click at [559, 216] on input "Withdraw USDC" at bounding box center [476, 217] width 402 height 23
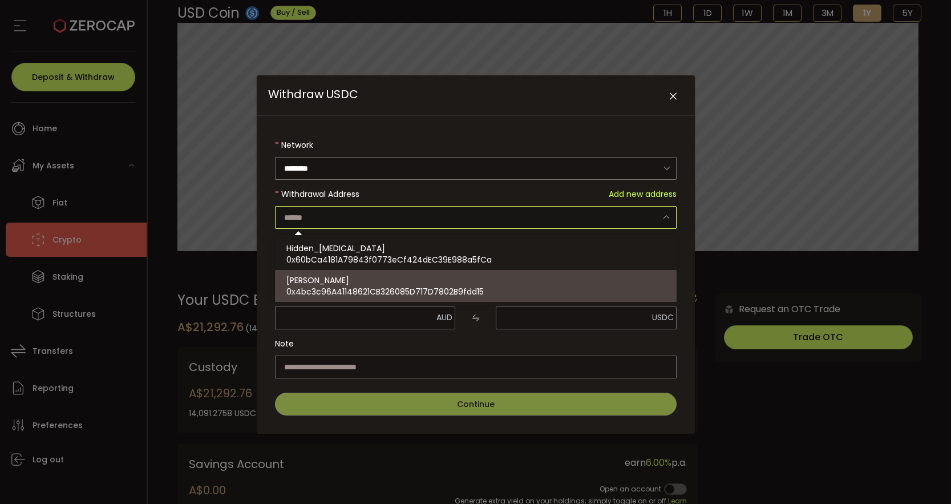
click at [484, 279] on div "David_Wills_Personal 0x4bc3c96A41148621CB326085D717D7802B9fdd15" at bounding box center [477, 286] width 382 height 32
type input "**********"
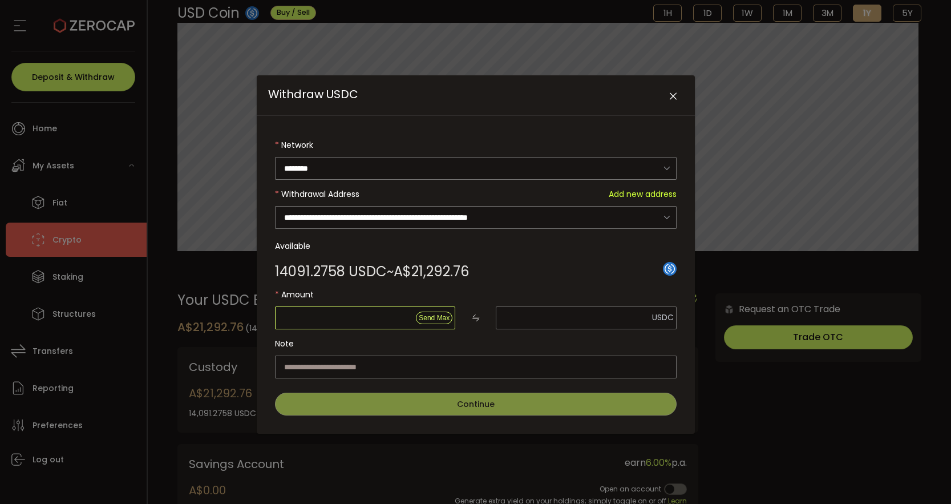
click at [378, 321] on input "Withdraw USDC" at bounding box center [365, 317] width 181 height 23
paste input "Withdraw USDC"
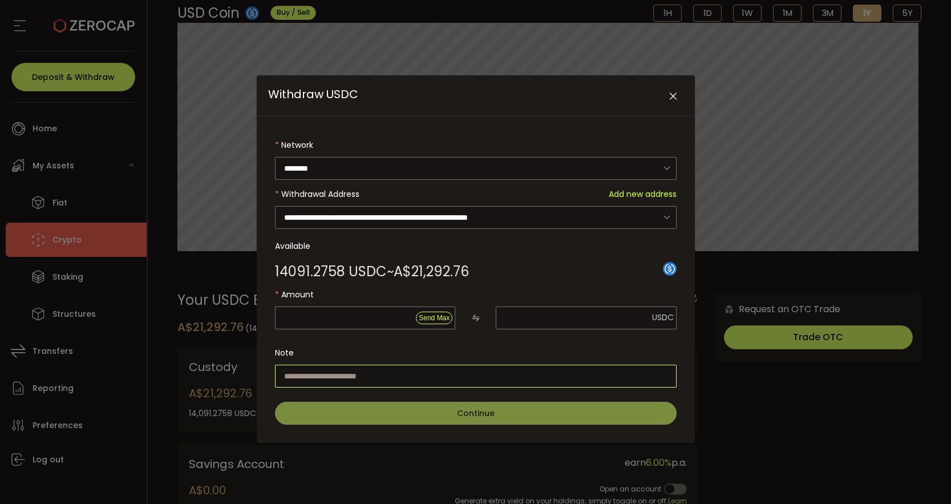
click at [358, 370] on input "Withdraw USDC" at bounding box center [476, 376] width 402 height 23
paste input "Withdraw USDC"
click at [434, 318] on span "Send Max" at bounding box center [434, 318] width 31 height 8
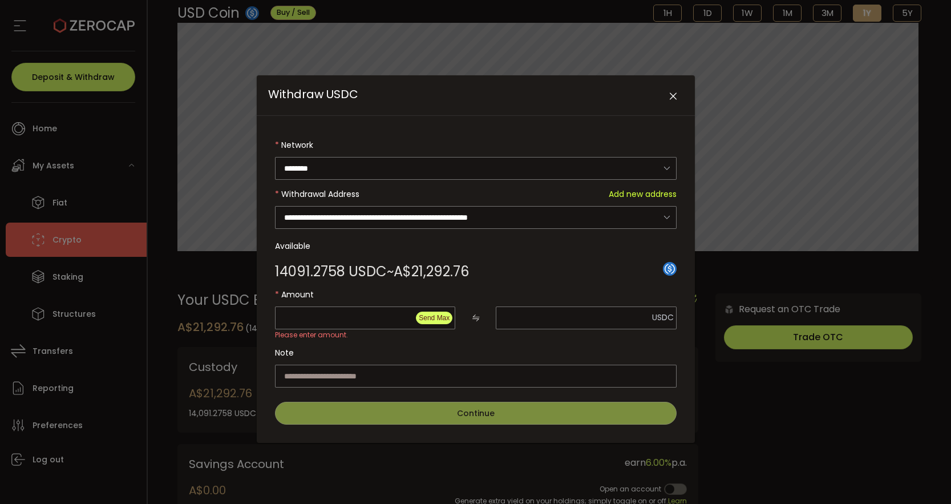
type input "********"
type input "**********"
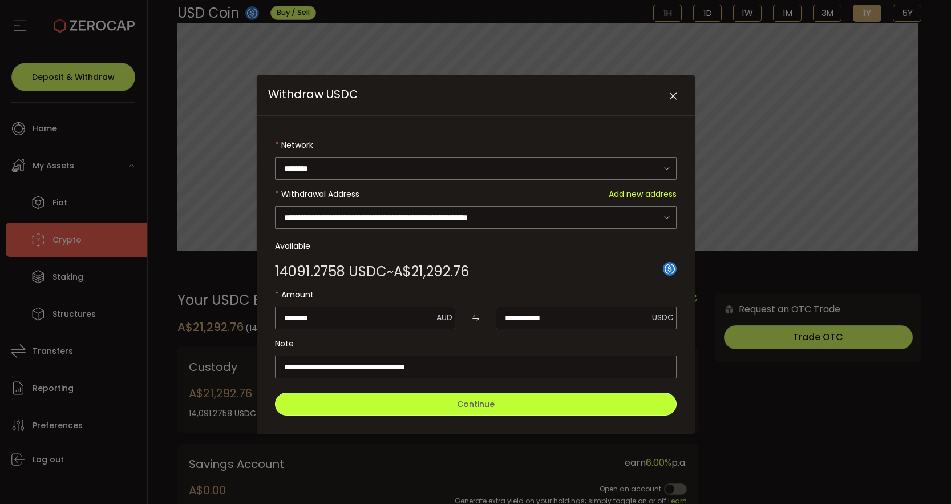
click at [482, 405] on span "Continue" at bounding box center [476, 403] width 38 height 11
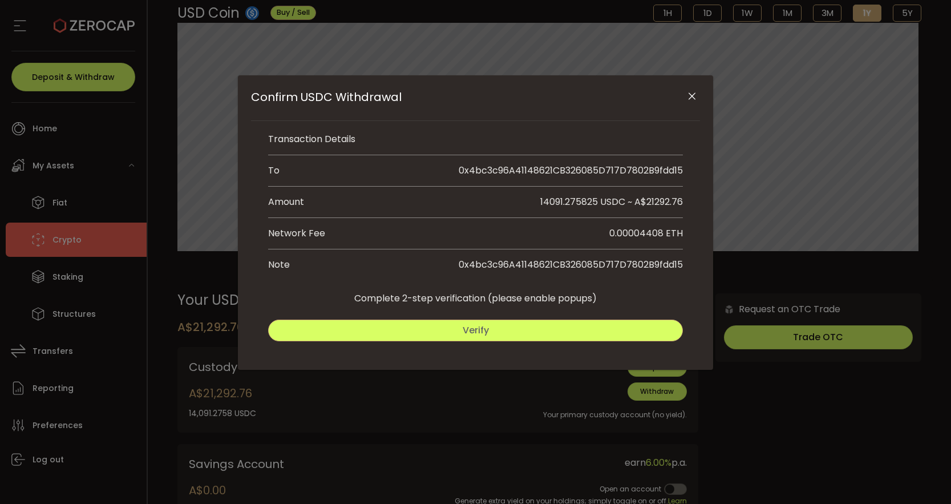
click at [540, 333] on button "Verify" at bounding box center [475, 331] width 415 height 22
click at [580, 337] on span "Submit" at bounding box center [580, 330] width 33 height 13
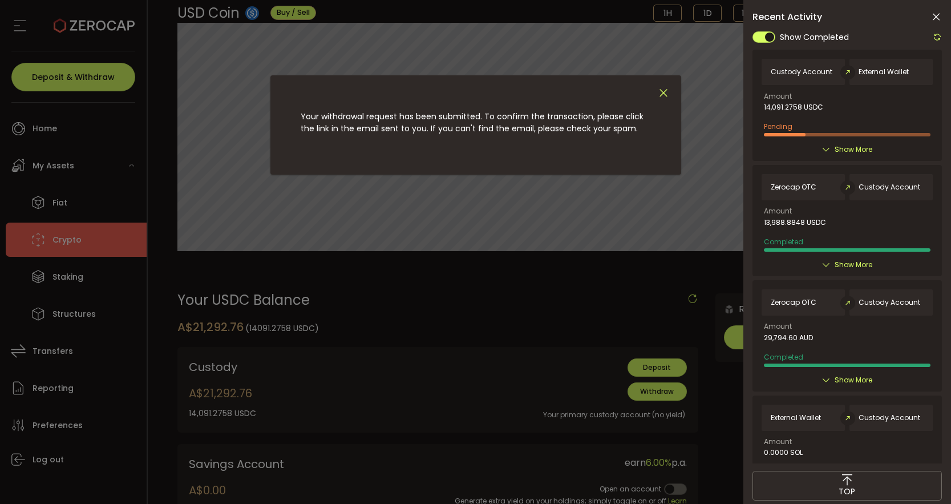
click at [664, 93] on icon "Close" at bounding box center [663, 93] width 13 height 13
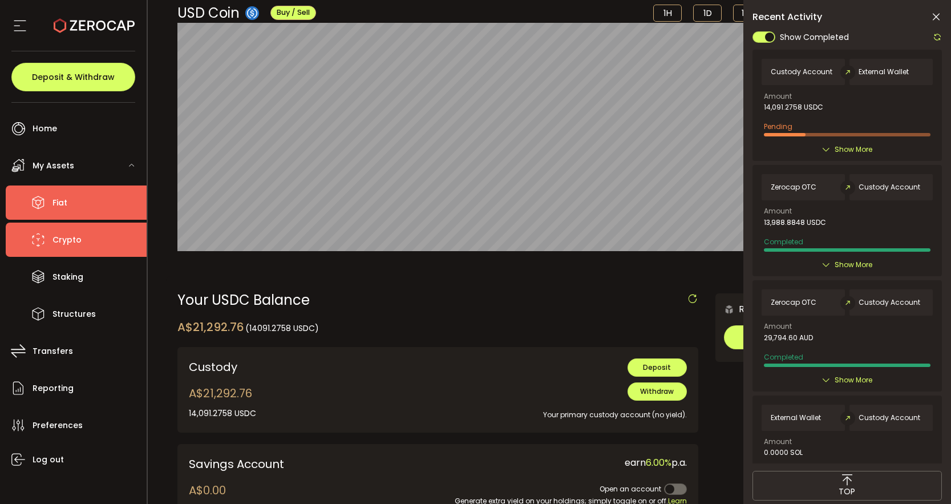
click at [62, 207] on span "Fiat" at bounding box center [59, 203] width 15 height 17
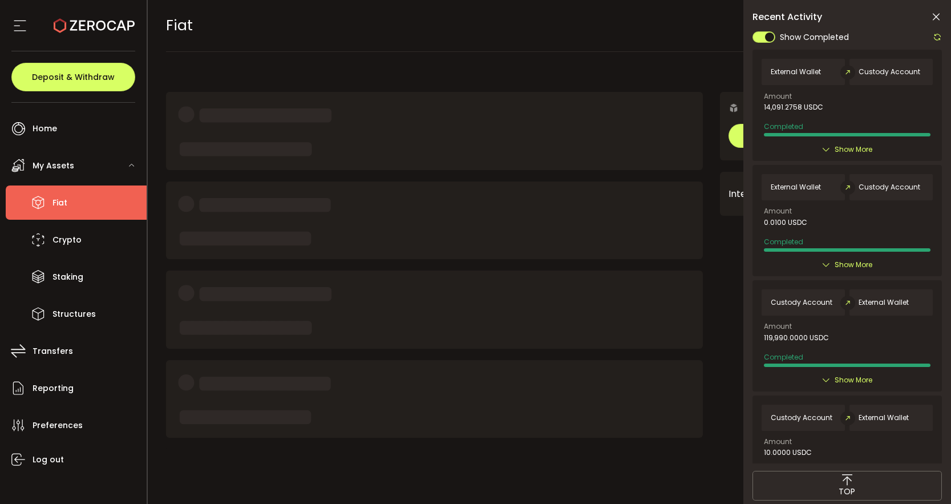
click at [934, 17] on icon at bounding box center [936, 16] width 11 height 11
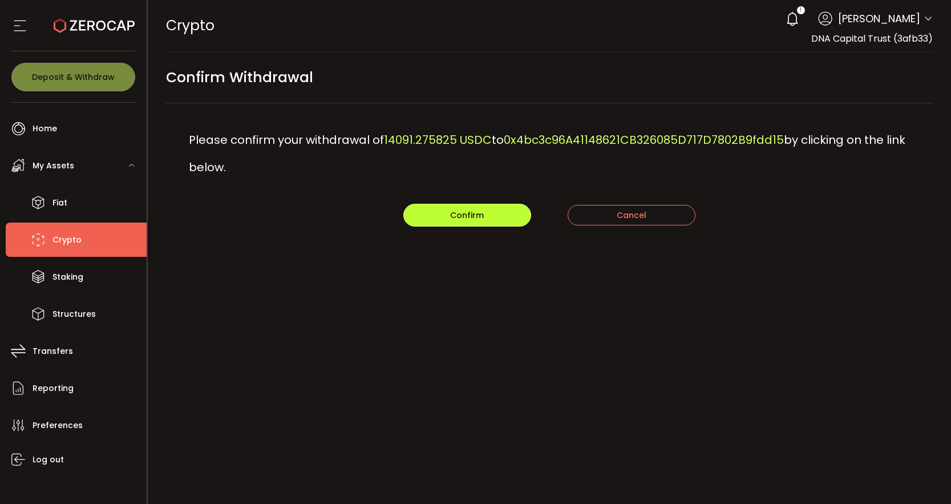
click at [488, 220] on button "Confirm" at bounding box center [467, 215] width 128 height 23
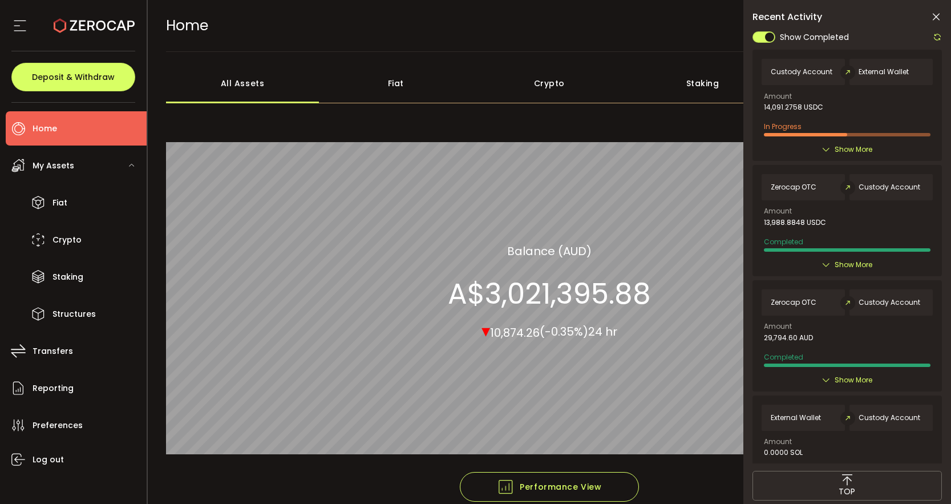
click at [936, 19] on icon at bounding box center [936, 16] width 11 height 11
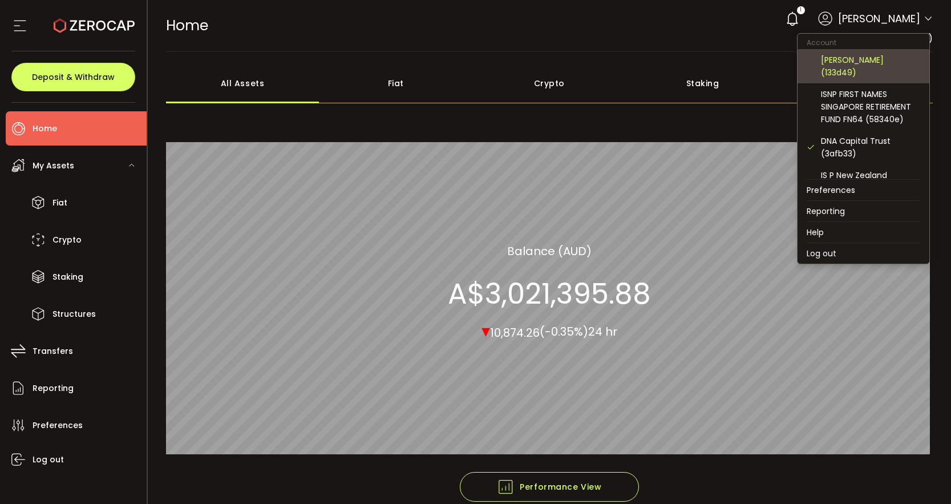
click at [888, 56] on div "David Wills (133d49)" at bounding box center [870, 66] width 99 height 25
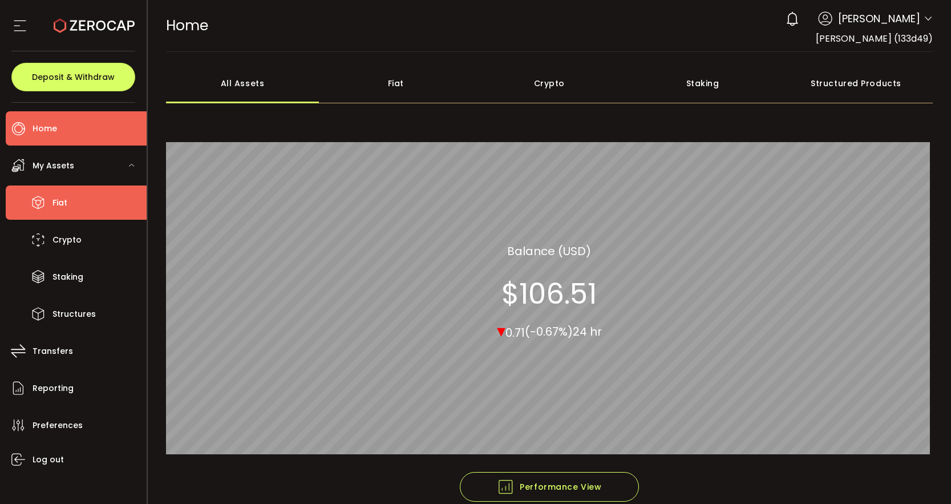
click at [89, 204] on li "Fiat" at bounding box center [76, 202] width 141 height 34
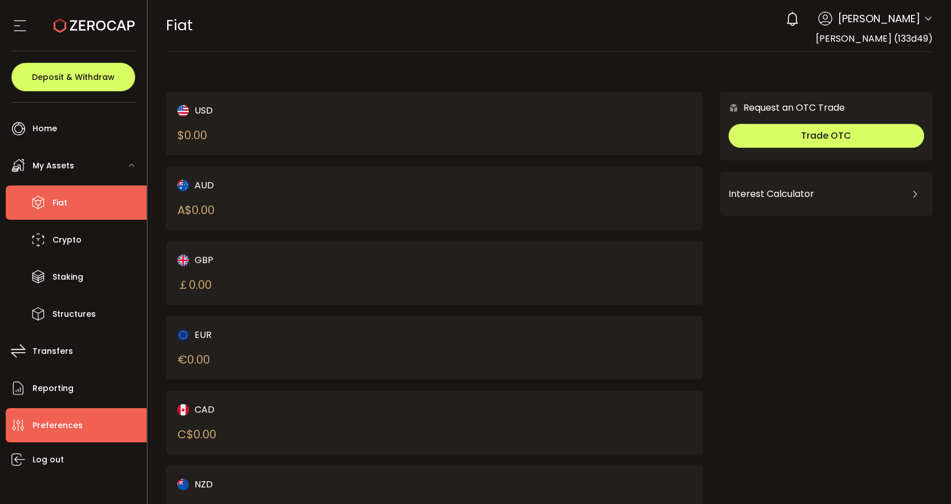
click at [67, 430] on span "Preferences" at bounding box center [58, 425] width 50 height 17
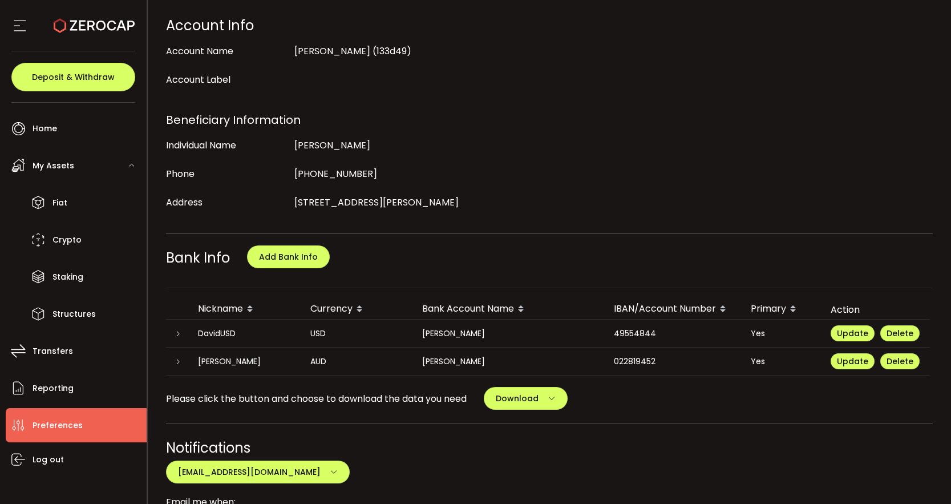
scroll to position [204, 0]
click at [177, 334] on icon at bounding box center [178, 333] width 7 height 7
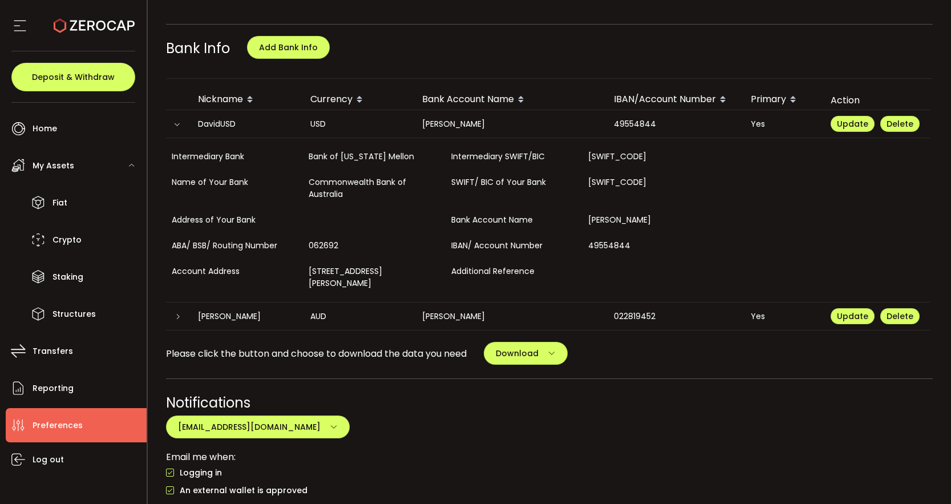
scroll to position [379, 0]
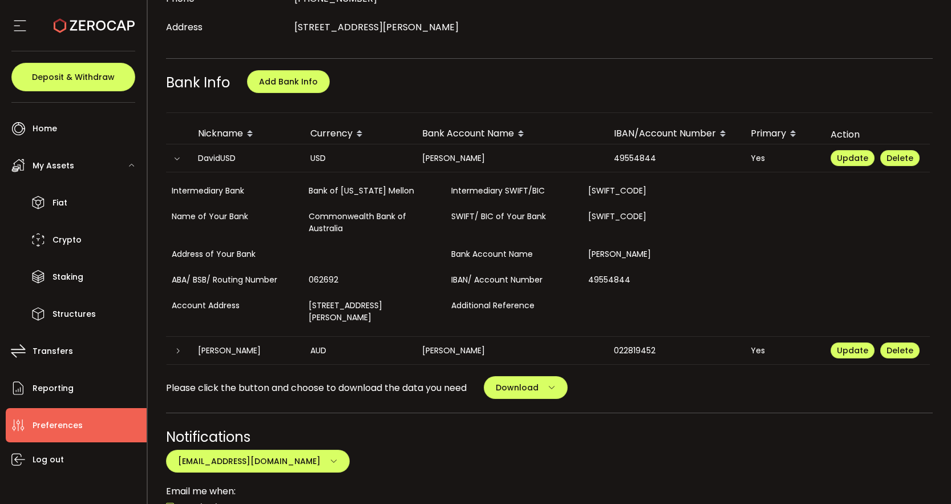
click at [177, 158] on icon at bounding box center [176, 158] width 7 height 7
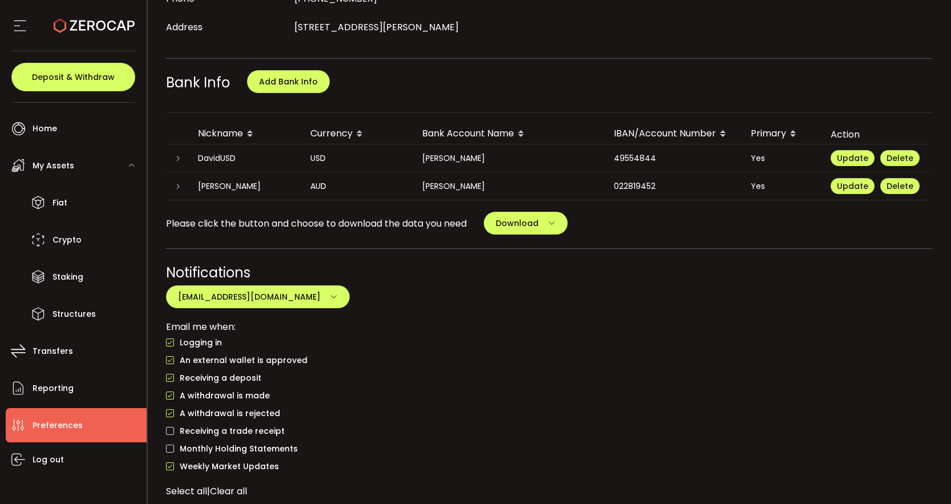
click at [177, 185] on icon at bounding box center [178, 186] width 7 height 7
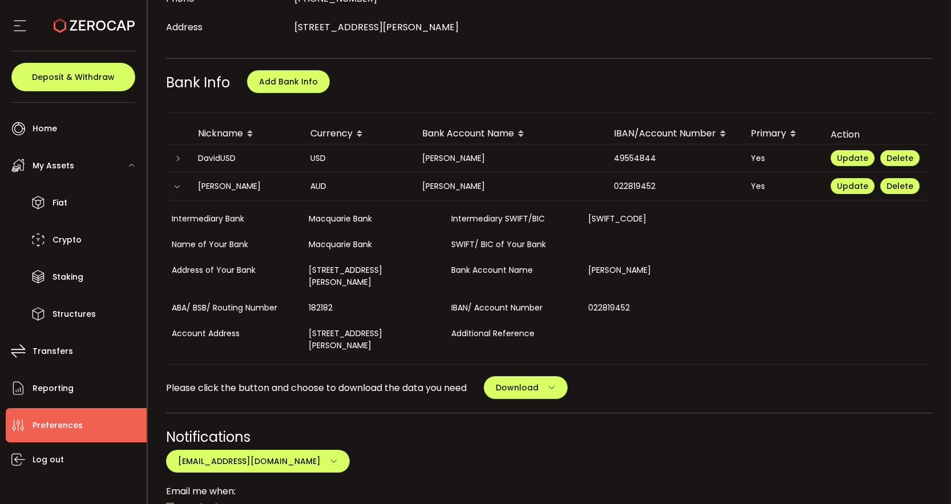
click at [177, 185] on icon at bounding box center [176, 186] width 7 height 7
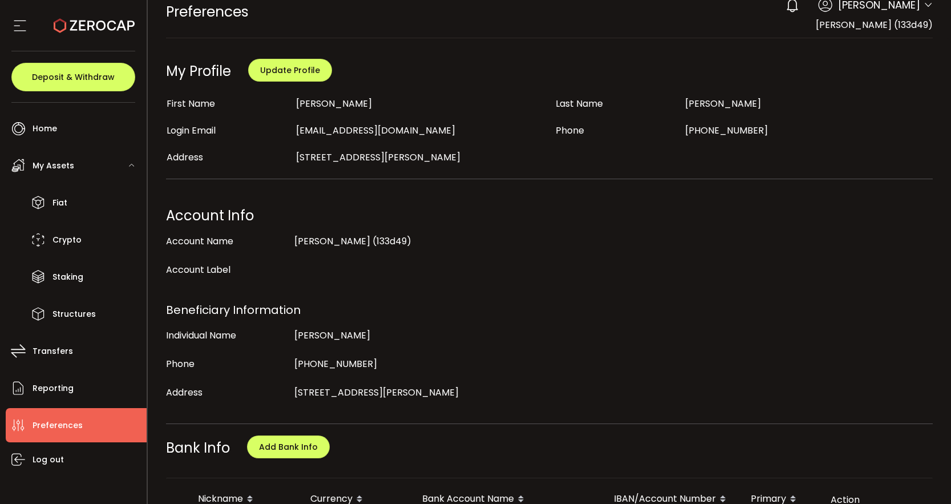
scroll to position [0, 0]
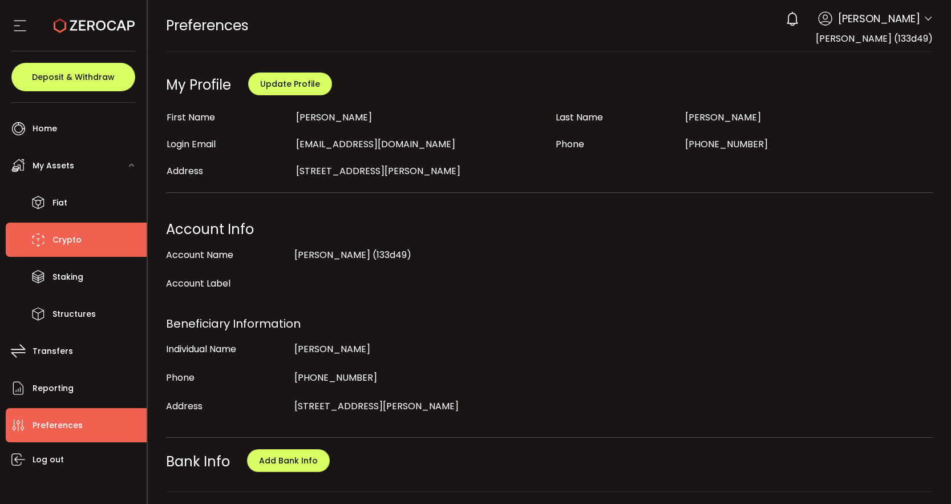
click at [70, 244] on span "Crypto" at bounding box center [66, 240] width 29 height 17
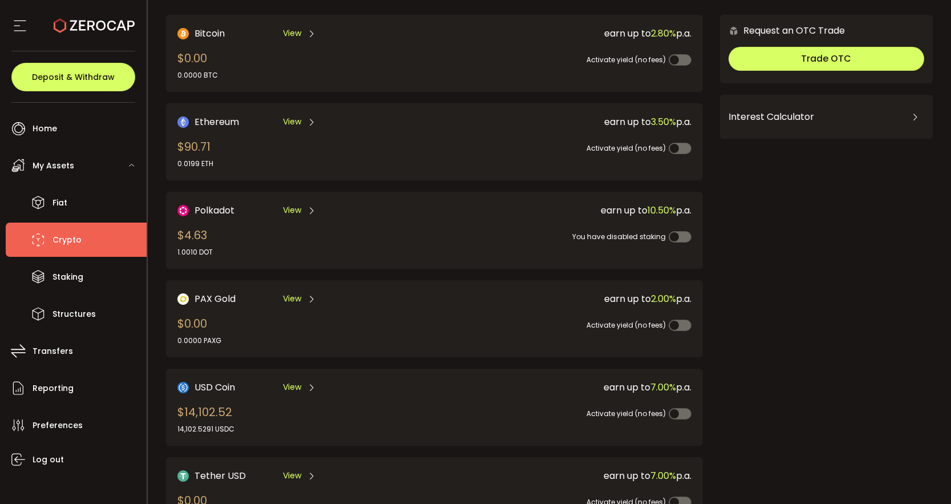
scroll to position [73, 0]
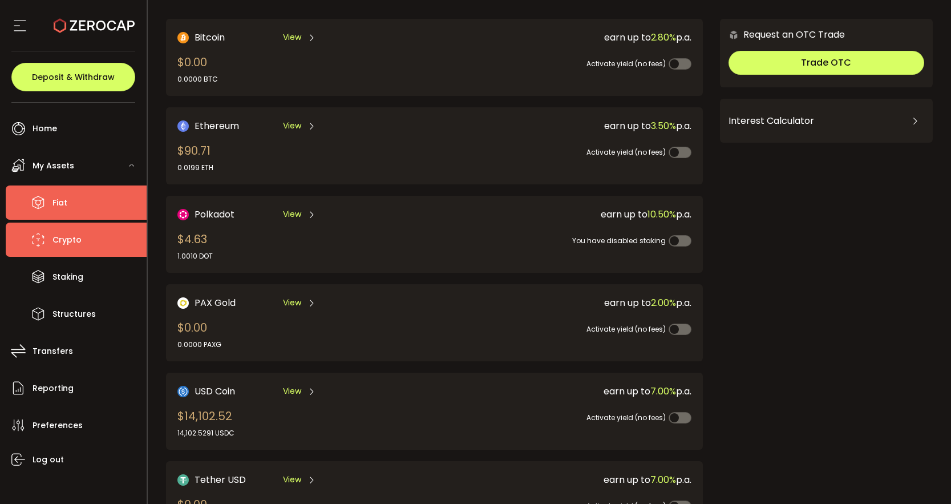
click at [74, 205] on li "Fiat" at bounding box center [76, 202] width 141 height 34
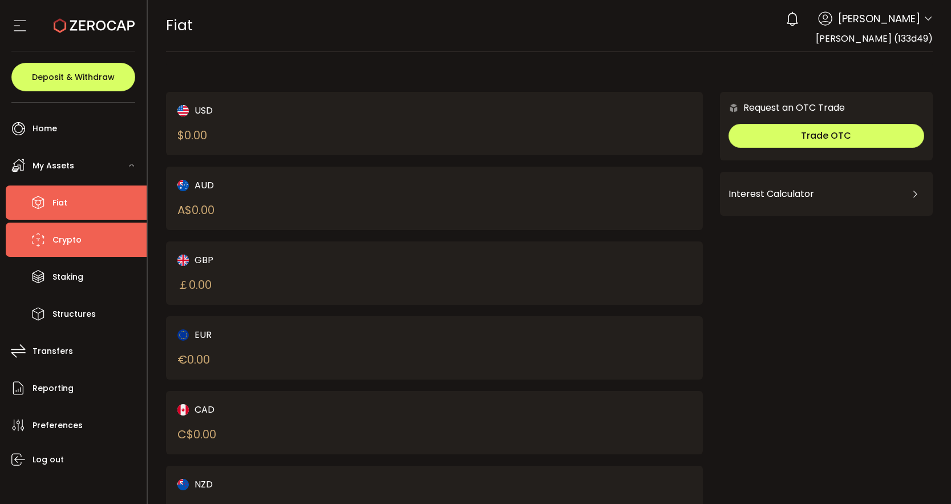
click at [70, 248] on li "Crypto" at bounding box center [76, 240] width 141 height 34
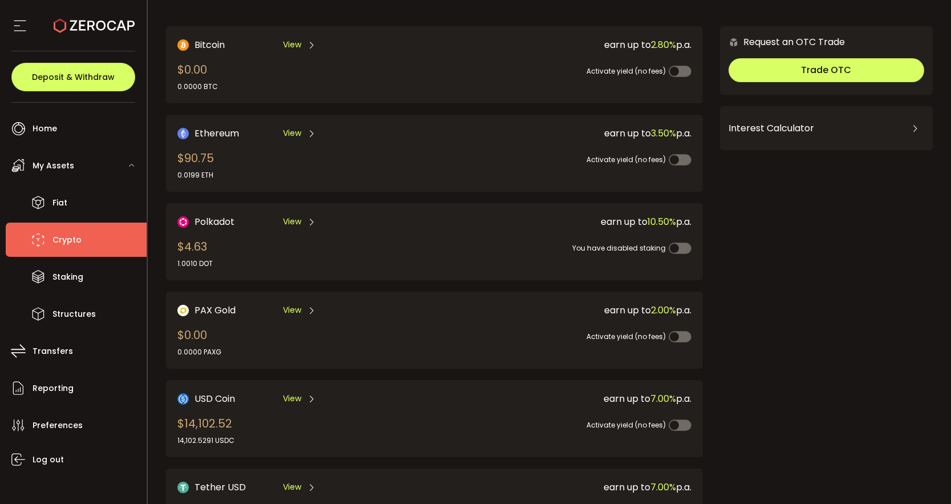
scroll to position [68, 0]
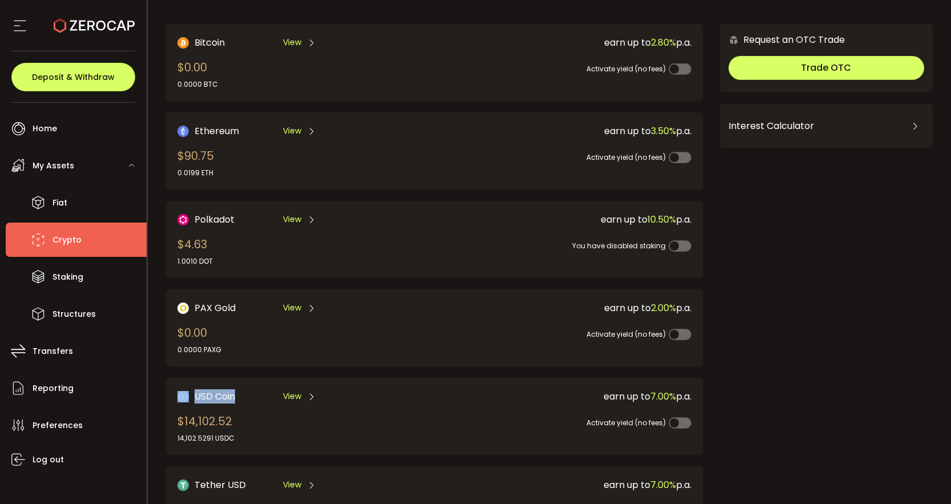
drag, startPoint x: 237, startPoint y: 437, endPoint x: 179, endPoint y: 439, distance: 57.7
click at [178, 439] on div "USD Coin View $14,102.52 14,102.5291 USDC earn up to 7.00% p.a. Activate yield …" at bounding box center [434, 416] width 537 height 77
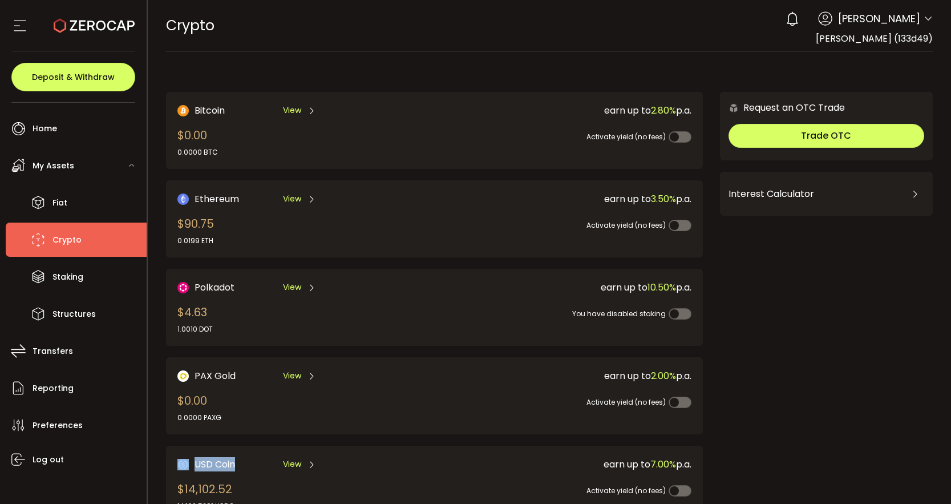
drag, startPoint x: 930, startPoint y: 37, endPoint x: 839, endPoint y: 38, distance: 91.3
click at [839, 38] on header "PDF is being processed and will download to your computer CRYPTO Buy Power $0.0…" at bounding box center [550, 26] width 804 height 52
copy span "David Wills (133d49)"
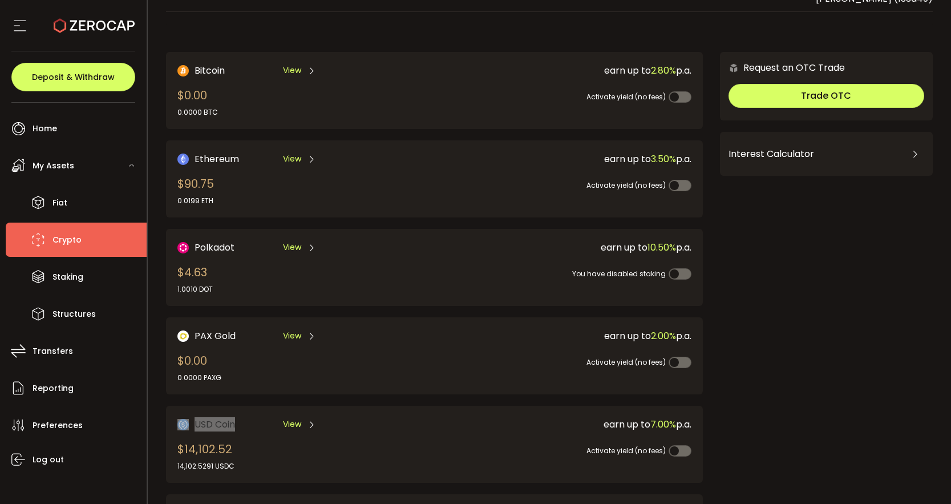
scroll to position [42, 0]
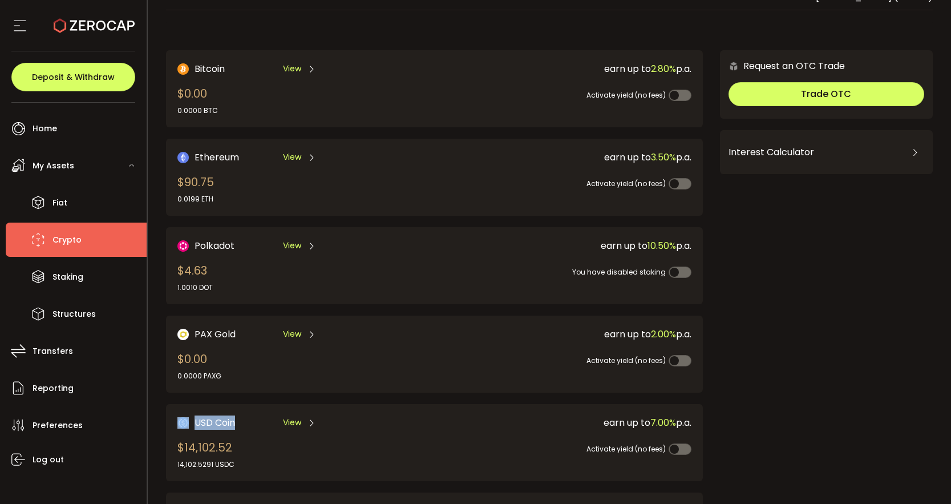
drag, startPoint x: 178, startPoint y: 459, endPoint x: 231, endPoint y: 461, distance: 52.5
click at [231, 461] on div "14,102.5291 USDC" at bounding box center [205, 464] width 57 height 10
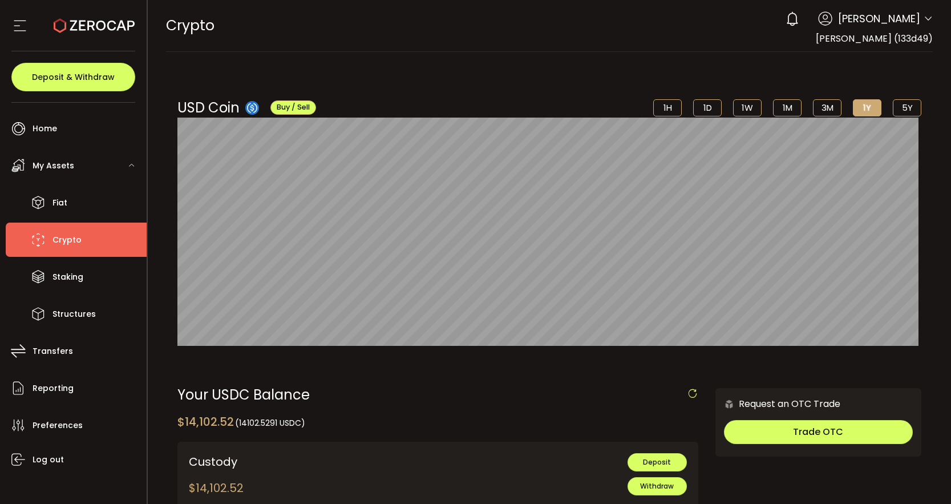
drag, startPoint x: 302, startPoint y: 426, endPoint x: 241, endPoint y: 425, distance: 61.6
click at [241, 425] on span "(14102.5291 USDC)" at bounding box center [270, 422] width 70 height 11
copy span "14102.5291 USDC"
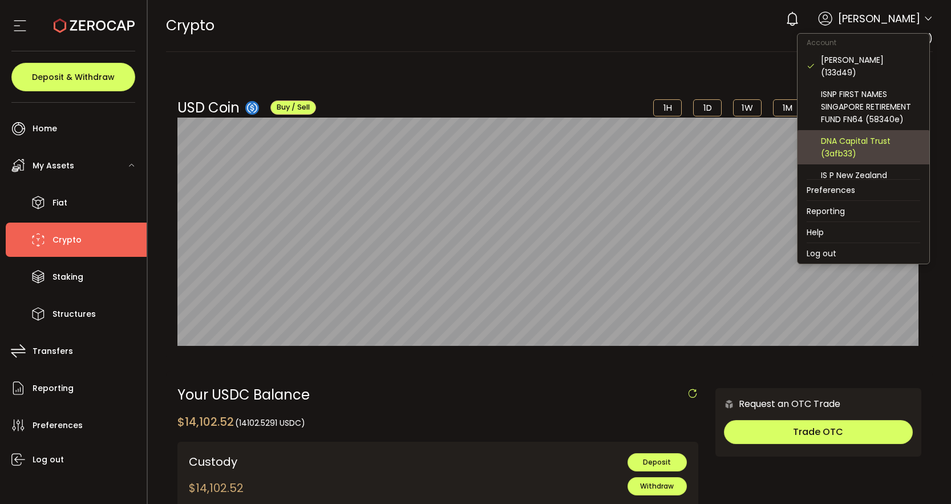
click at [856, 135] on div "DNA Capital Trust (3afb33)" at bounding box center [870, 147] width 99 height 25
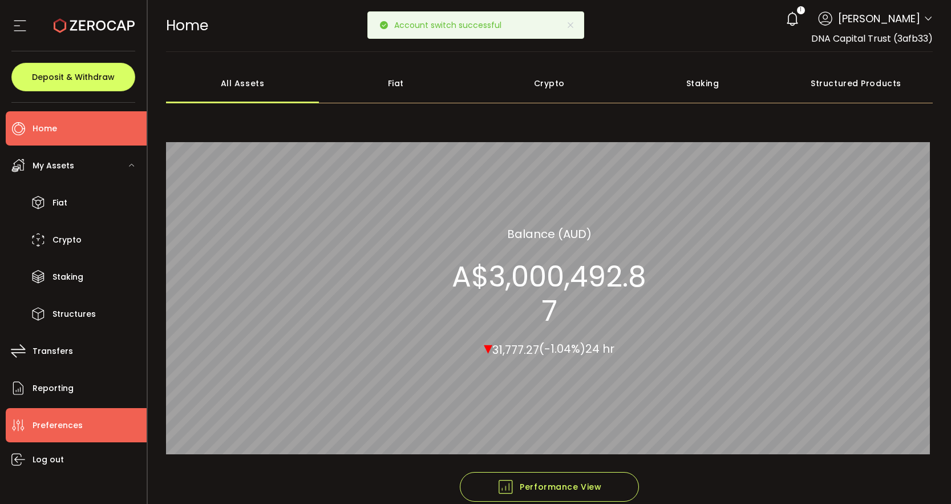
click at [43, 441] on li "Preferences" at bounding box center [76, 425] width 141 height 34
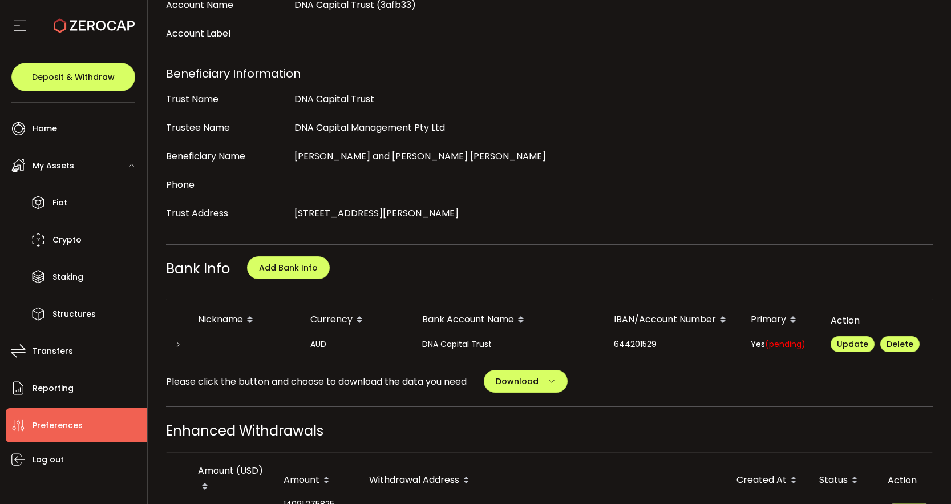
scroll to position [359, 0]
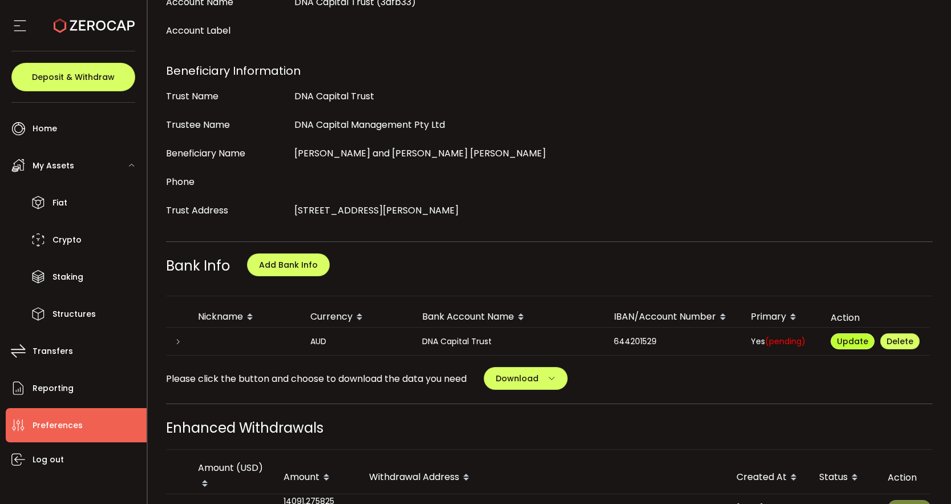
click at [853, 336] on span "Update" at bounding box center [852, 341] width 31 height 11
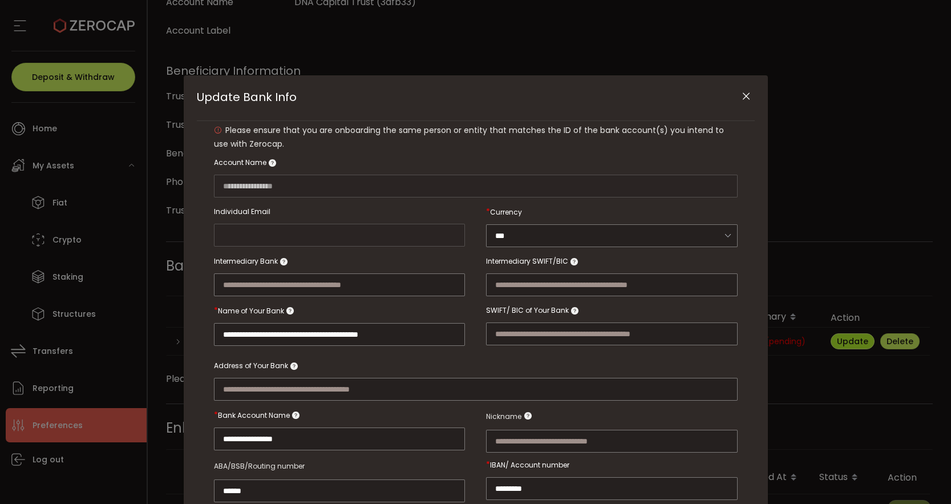
type input "**********"
click at [563, 443] on input "Update Bank Info" at bounding box center [612, 441] width 252 height 23
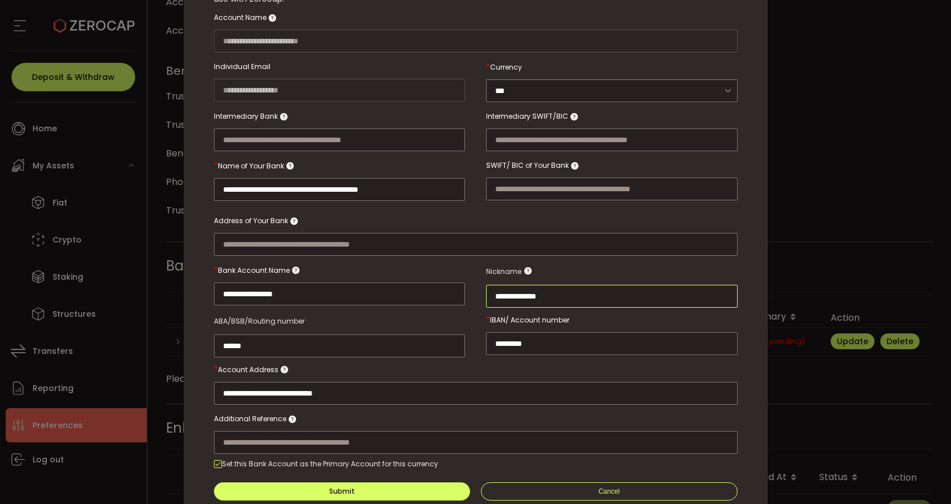
scroll to position [189, 0]
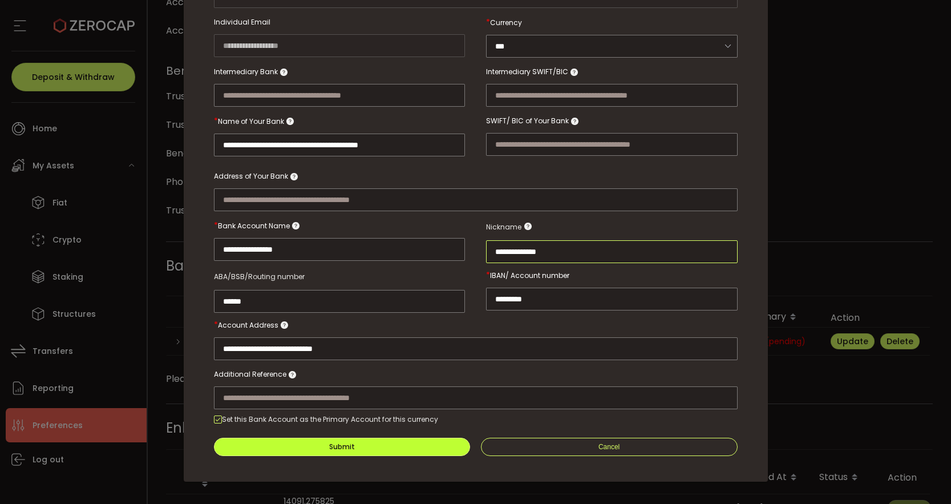
type input "**********"
click at [379, 445] on button "Submit" at bounding box center [342, 447] width 257 height 18
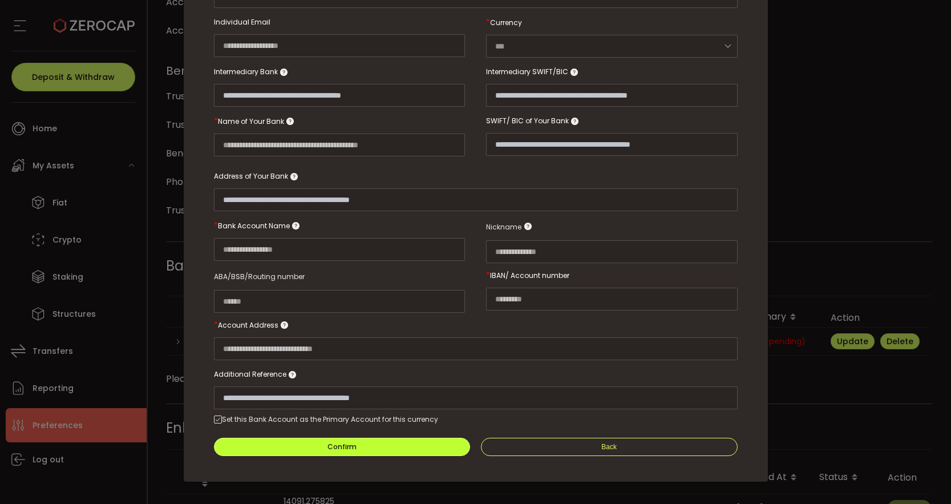
click at [366, 444] on button "Confirm" at bounding box center [342, 447] width 257 height 18
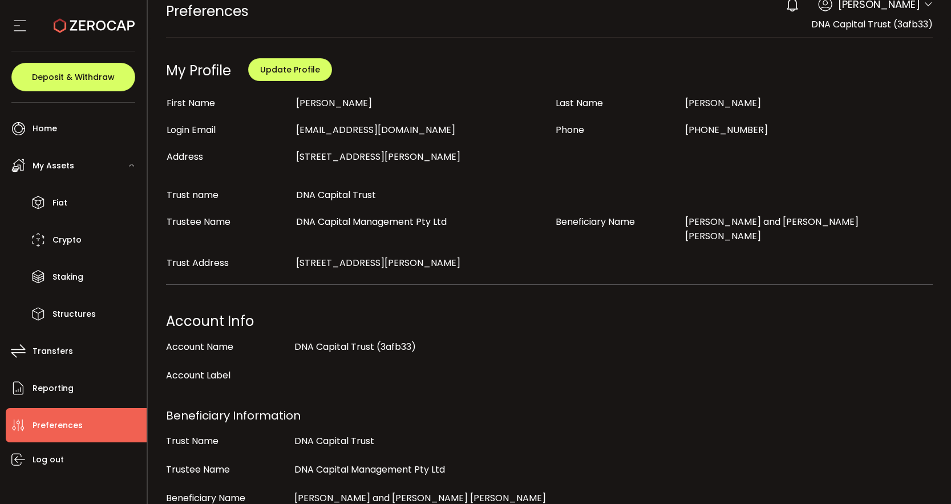
scroll to position [0, 0]
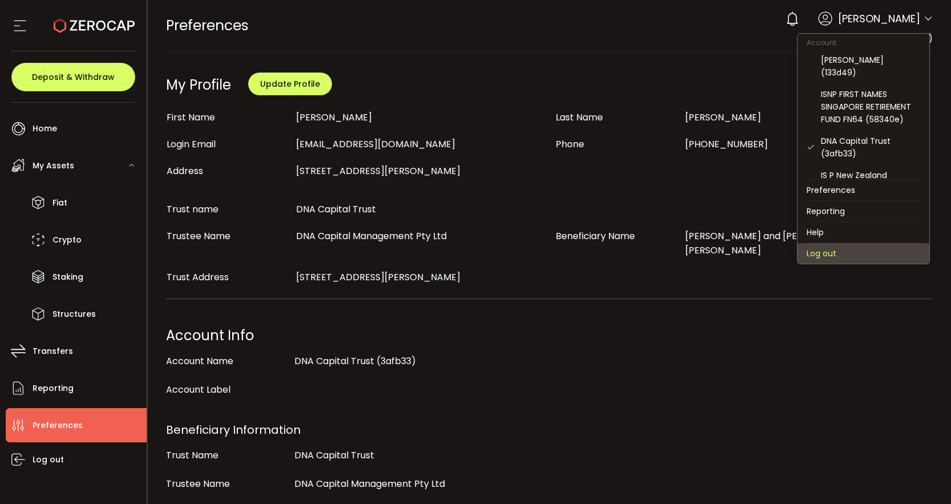
click at [825, 252] on li "Log out" at bounding box center [864, 253] width 132 height 21
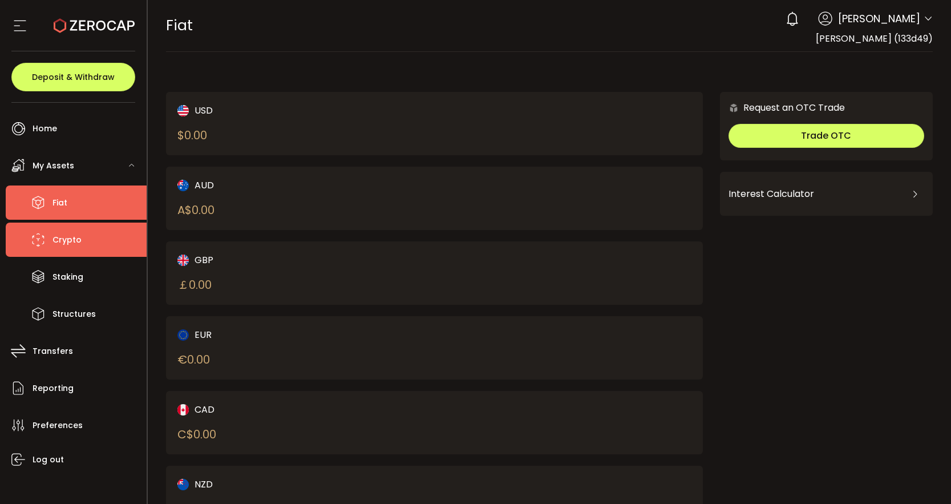
click at [91, 251] on li "Crypto" at bounding box center [76, 240] width 141 height 34
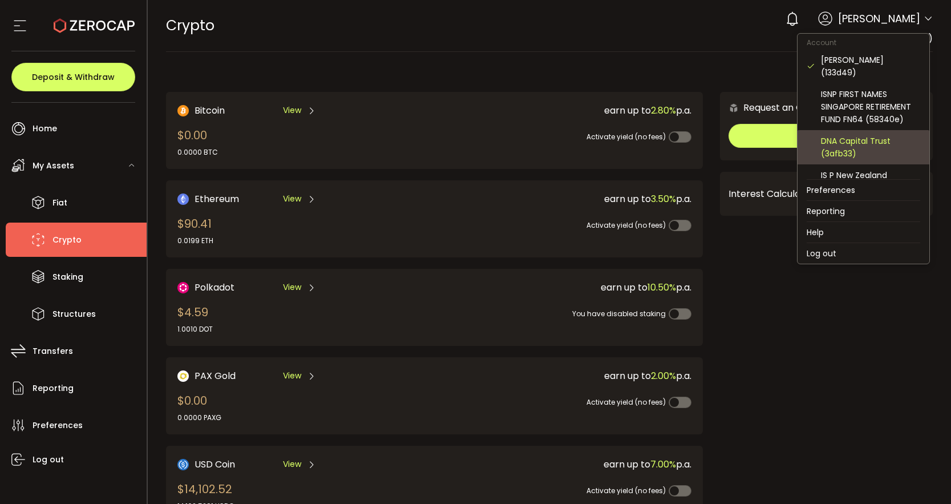
click at [862, 130] on div "DNA Capital Trust (3afb33)" at bounding box center [864, 147] width 114 height 34
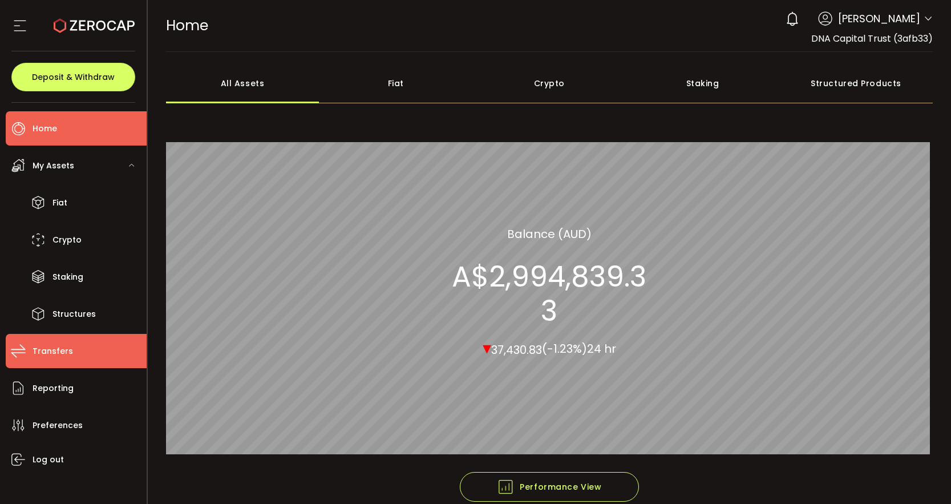
click at [50, 354] on span "Transfers" at bounding box center [53, 351] width 41 height 17
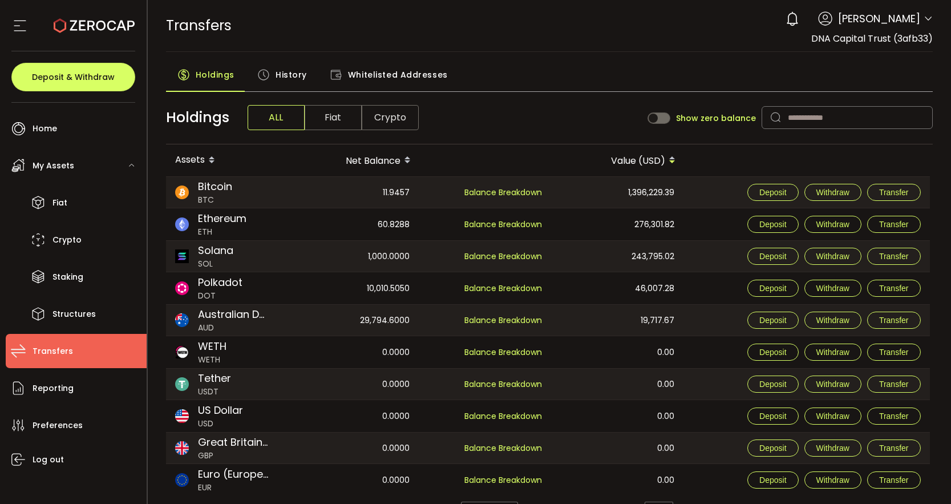
click at [334, 118] on span "Fiat" at bounding box center [333, 117] width 57 height 25
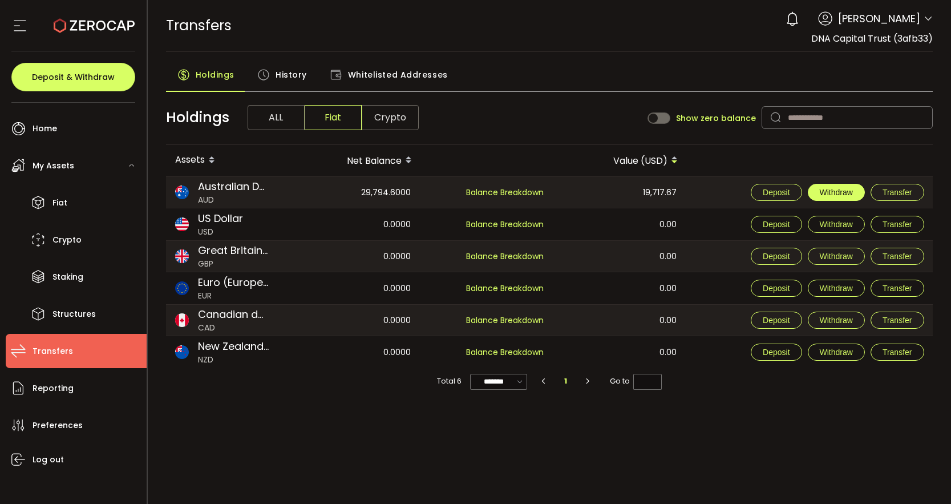
click at [838, 192] on span "Withdraw" at bounding box center [836, 192] width 33 height 9
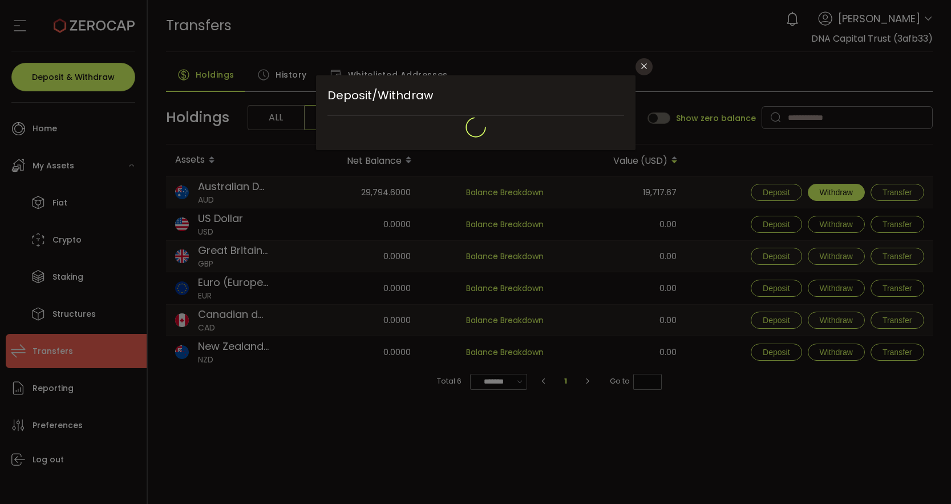
type input "**********"
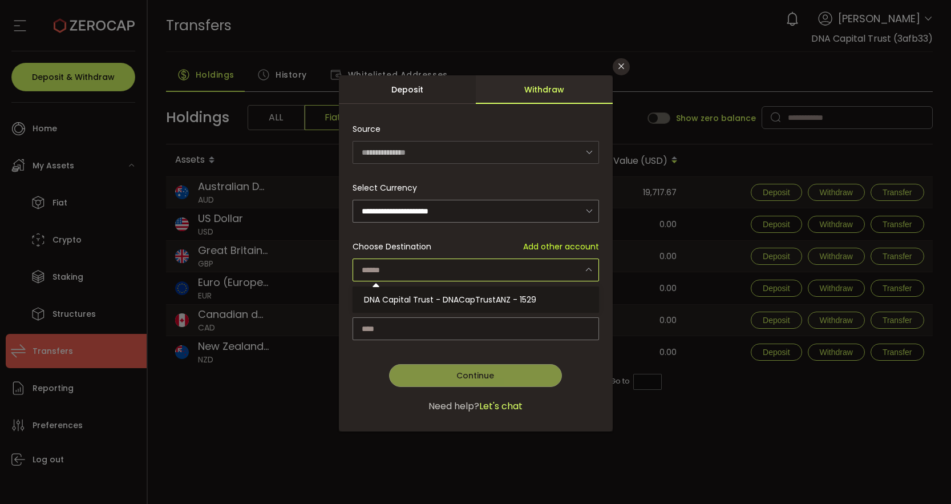
click at [576, 270] on input "dialog" at bounding box center [476, 269] width 247 height 23
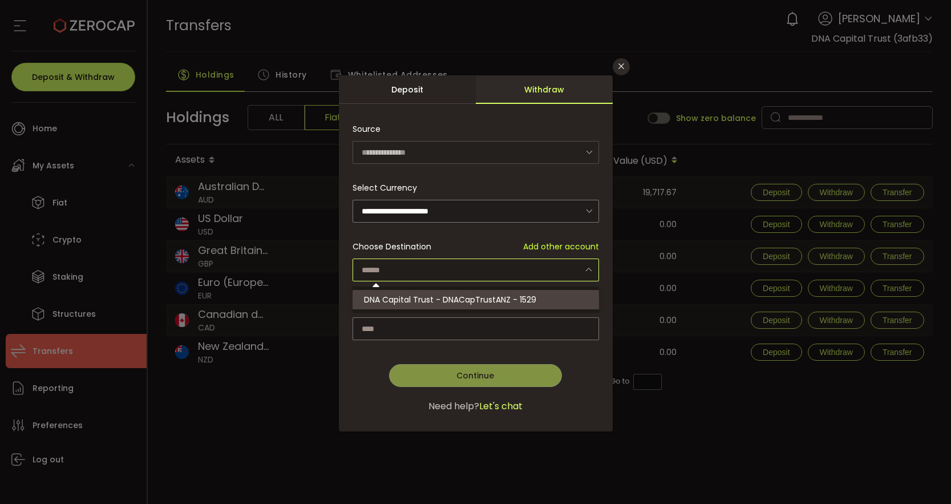
click at [534, 300] on span "DNA Capital Trust - DNACapTrustANZ - 1529" at bounding box center [450, 299] width 172 height 11
type input "**********"
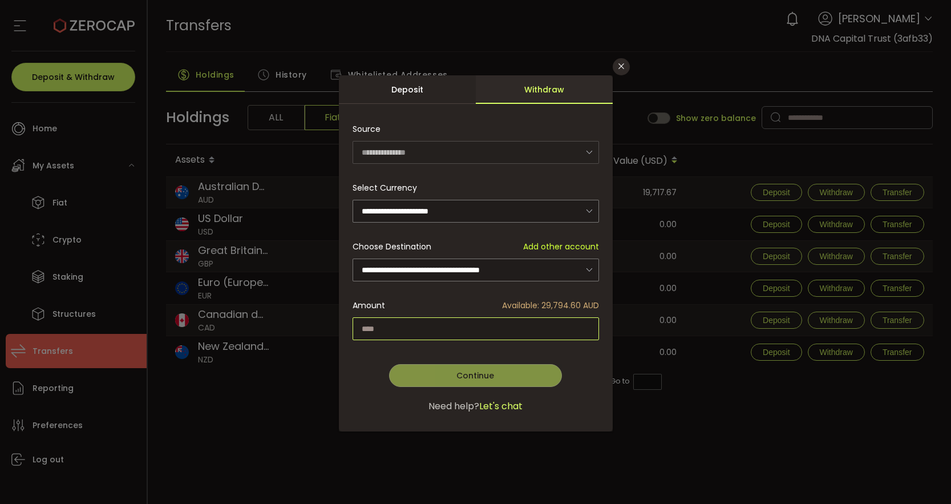
click at [475, 332] on input "dialog" at bounding box center [476, 328] width 247 height 23
type input "*******"
click at [486, 371] on span "Continue" at bounding box center [476, 375] width 38 height 11
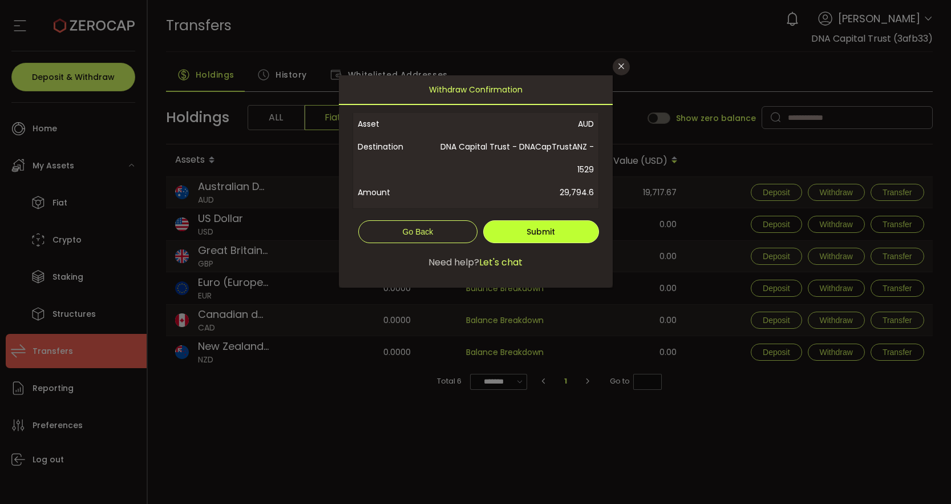
click at [568, 228] on button "Submit" at bounding box center [540, 231] width 115 height 23
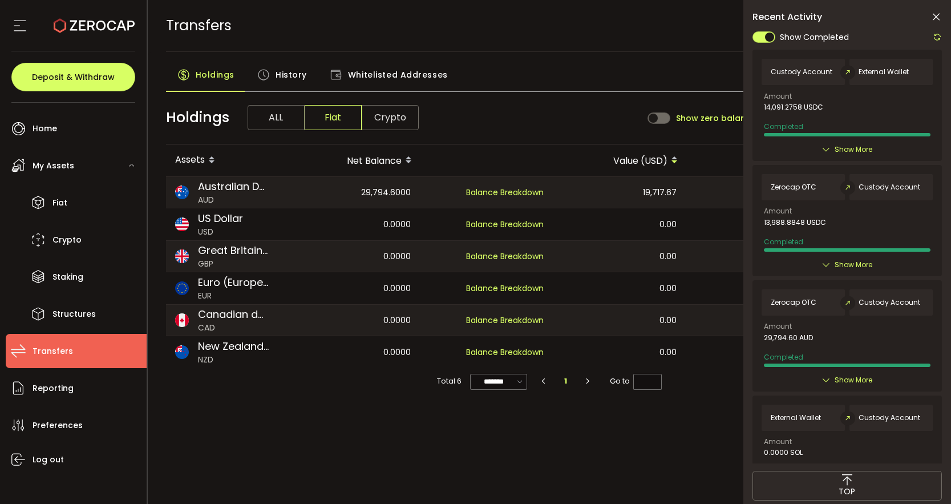
click at [936, 16] on icon at bounding box center [936, 16] width 11 height 11
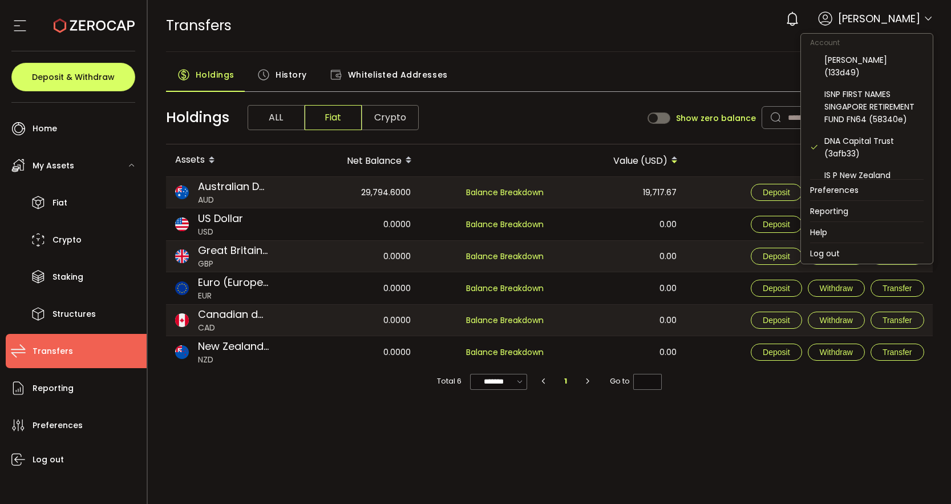
click at [930, 19] on icon at bounding box center [928, 18] width 9 height 9
click at [890, 54] on div "David Wills (133d49)" at bounding box center [874, 66] width 99 height 25
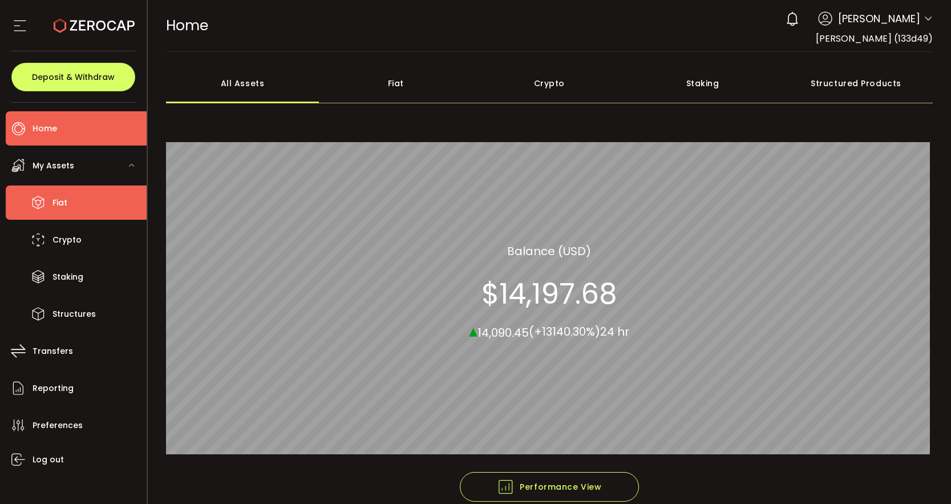
click at [75, 205] on li "Fiat" at bounding box center [76, 202] width 141 height 34
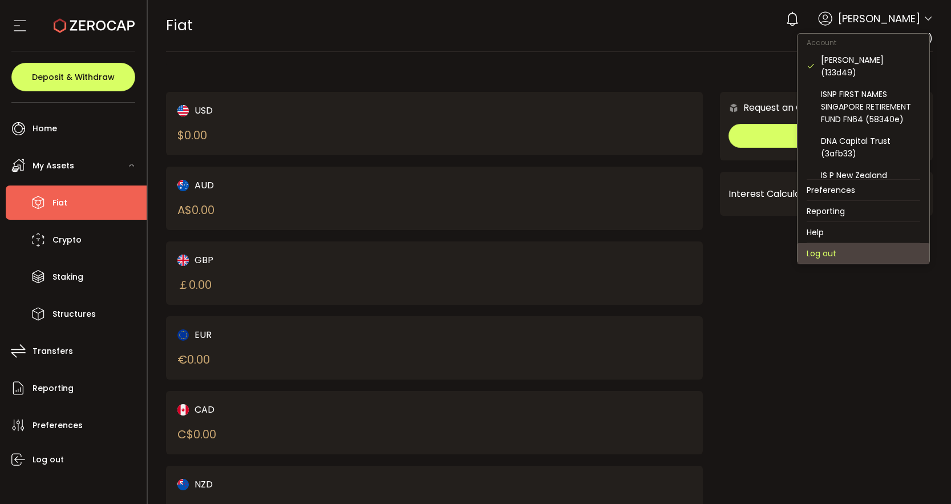
click at [833, 252] on li "Log out" at bounding box center [864, 253] width 132 height 21
